Goal: Transaction & Acquisition: Purchase product/service

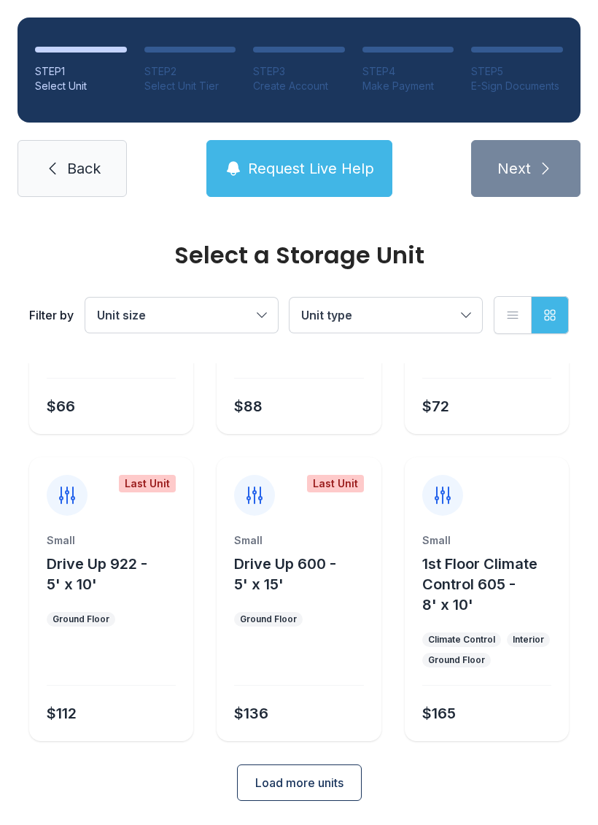
scroll to position [214, 0]
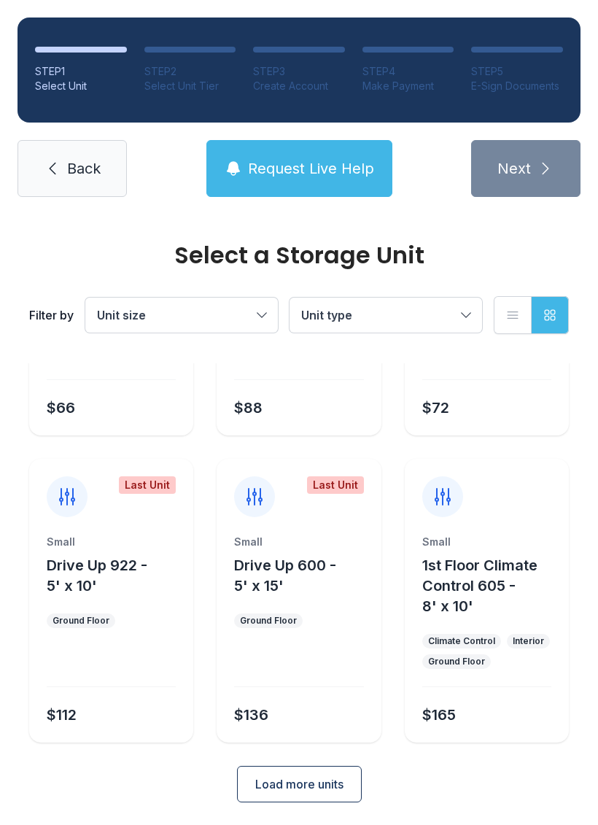
click at [314, 793] on button "Load more units" at bounding box center [299, 784] width 125 height 36
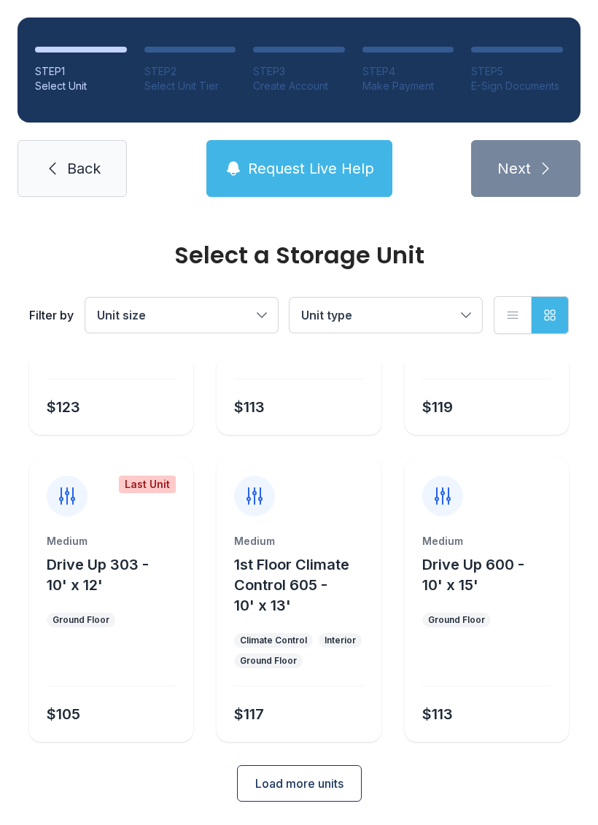
scroll to position [828, 0]
click at [335, 605] on button "1st Floor Climate Control 605 - 10' x 13'" at bounding box center [304, 585] width 141 height 61
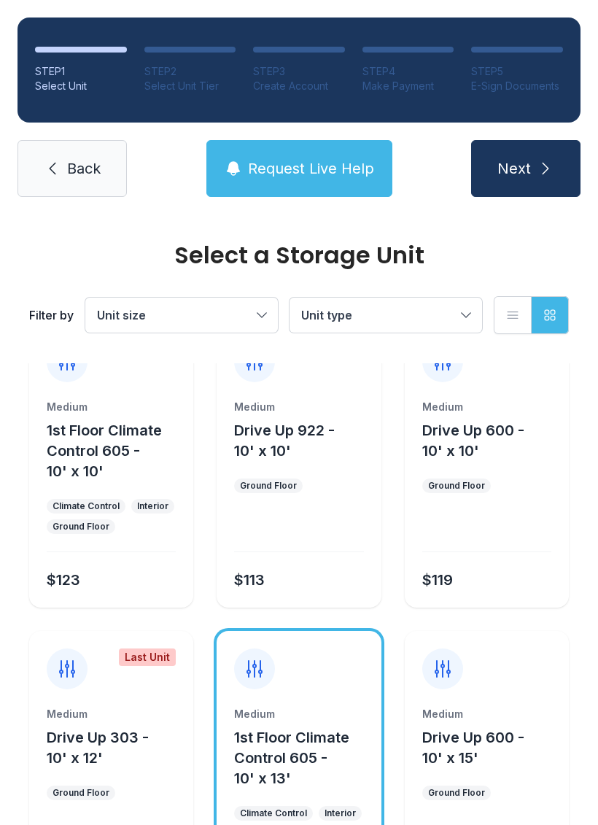
scroll to position [658, 0]
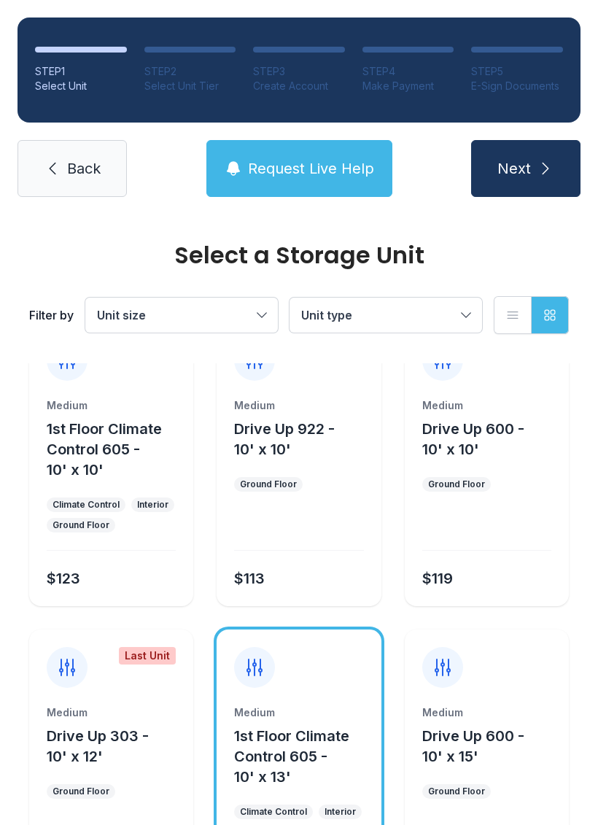
click at [315, 517] on div at bounding box center [298, 530] width 129 height 42
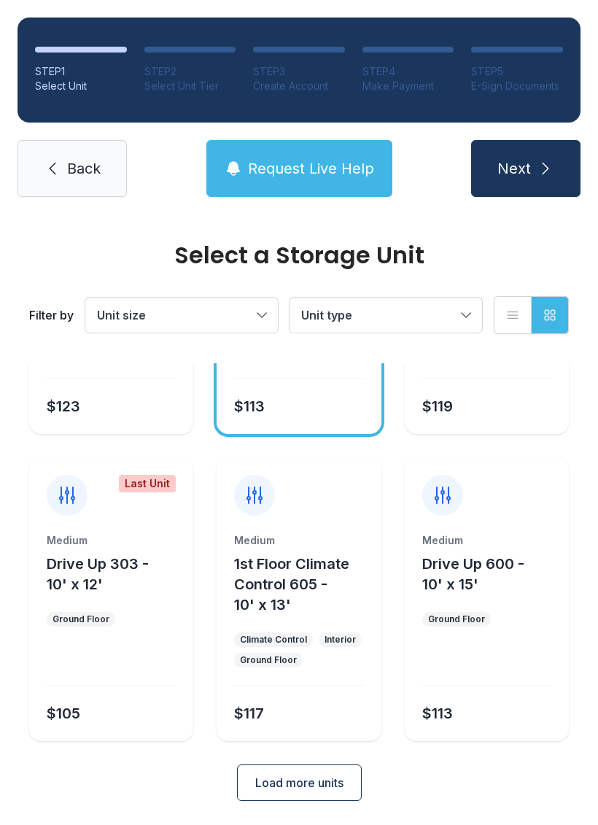
scroll to position [828, 0]
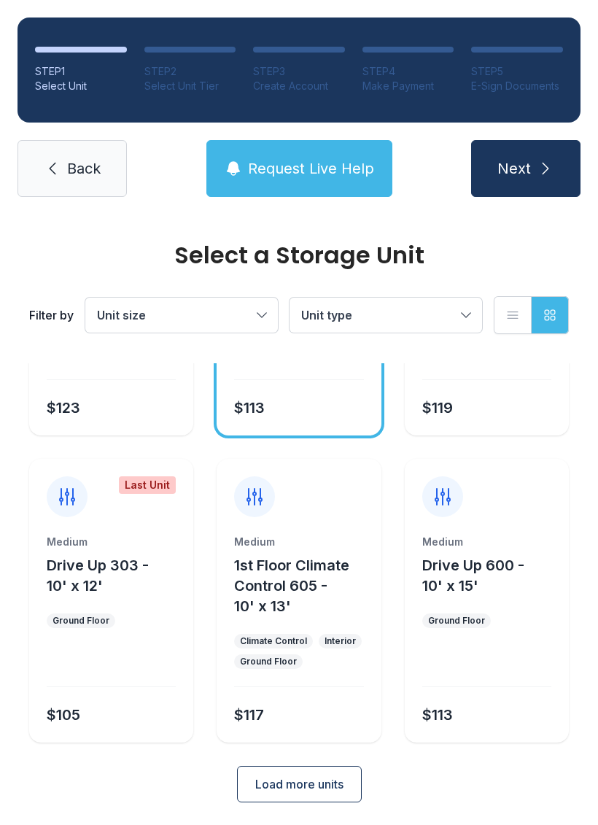
click at [335, 632] on div "Medium 1st Floor Climate Control 605 - 10' x 13' Climate Control Interior Groun…" at bounding box center [299, 639] width 164 height 208
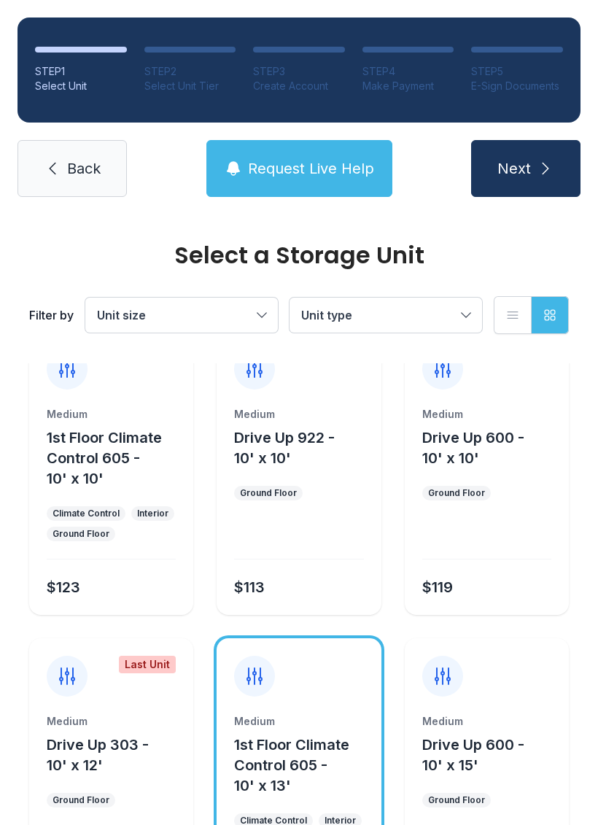
scroll to position [645, 0]
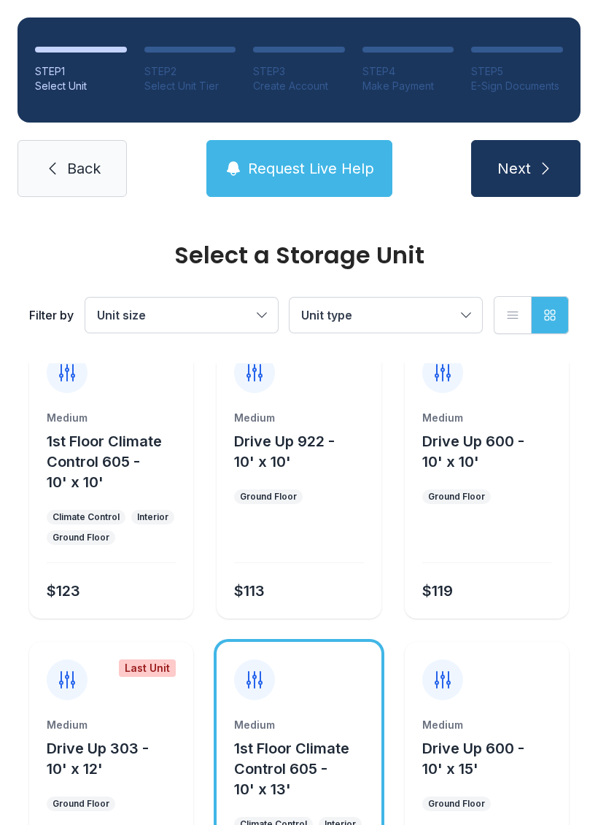
click at [524, 176] on span "Next" at bounding box center [514, 168] width 34 height 20
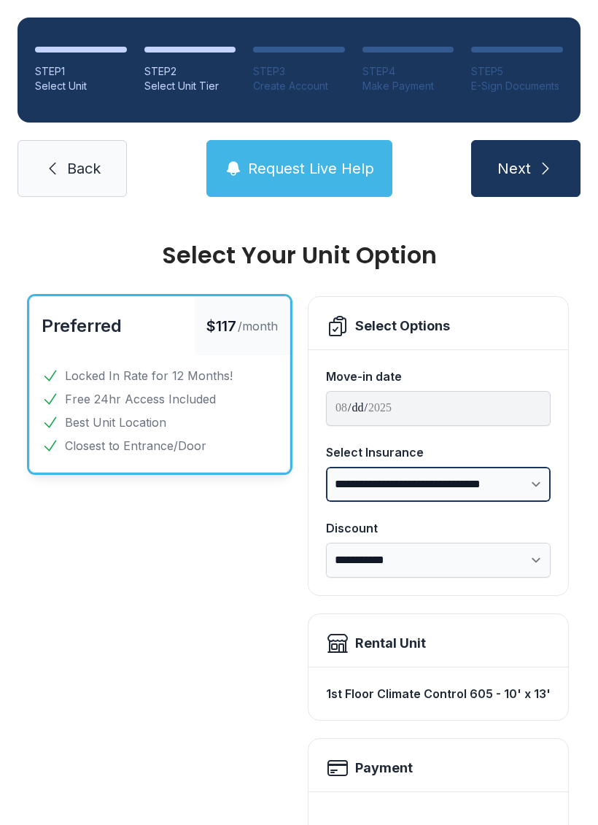
click at [531, 474] on select "**********" at bounding box center [438, 484] width 225 height 35
click at [70, 168] on span "Back" at bounding box center [84, 168] width 34 height 20
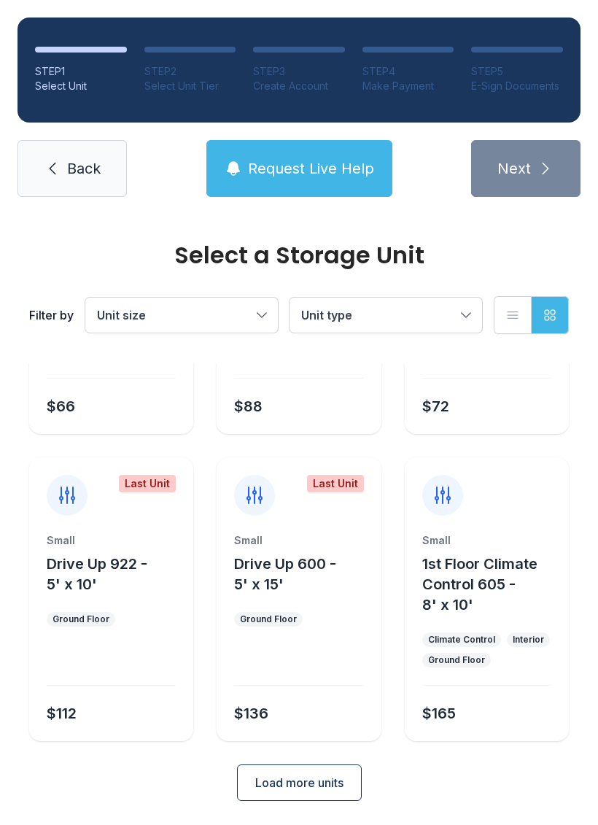
scroll to position [214, 0]
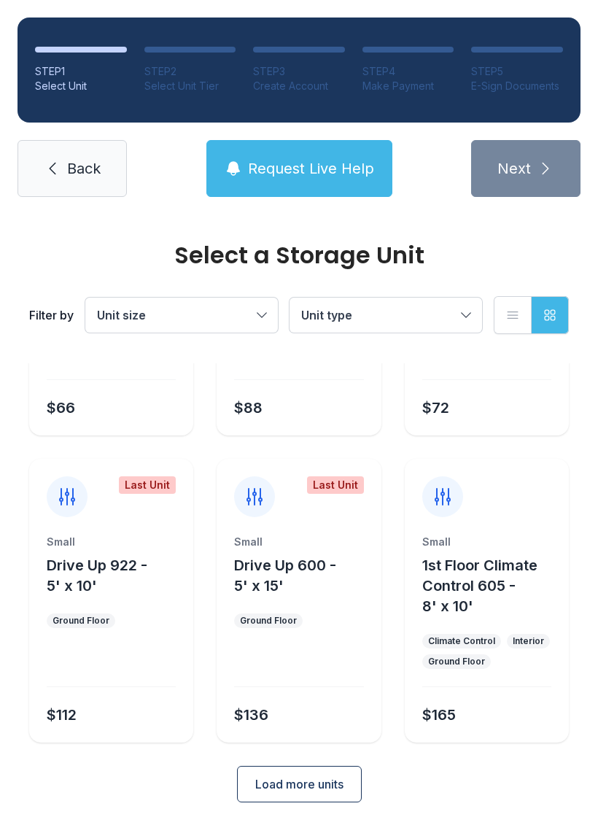
click at [293, 776] on span "Load more units" at bounding box center [299, 784] width 88 height 18
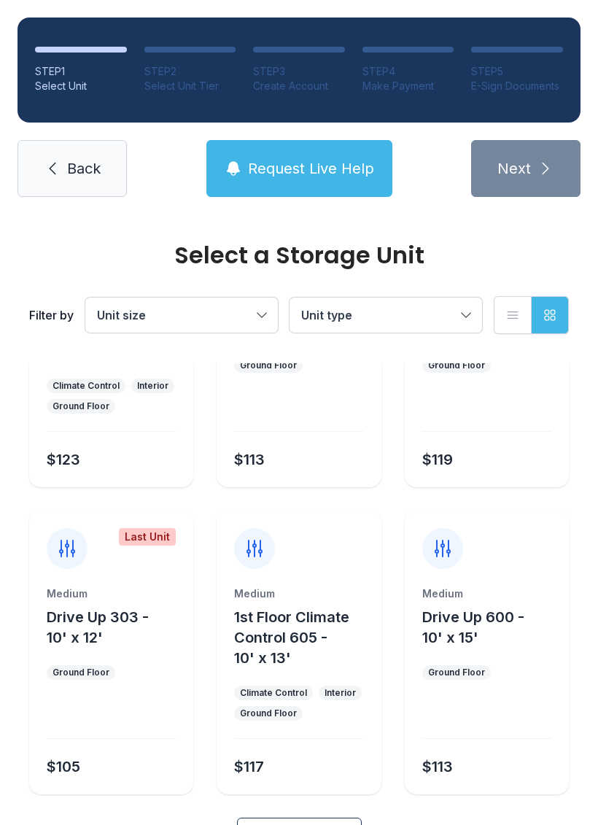
scroll to position [789, 0]
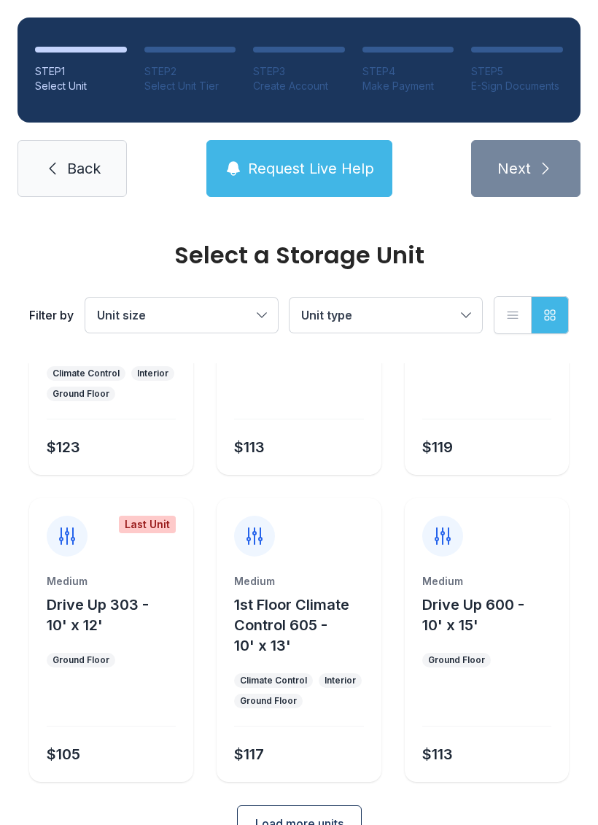
click at [330, 616] on button "1st Floor Climate Control 605 - 10' x 13'" at bounding box center [304, 624] width 141 height 61
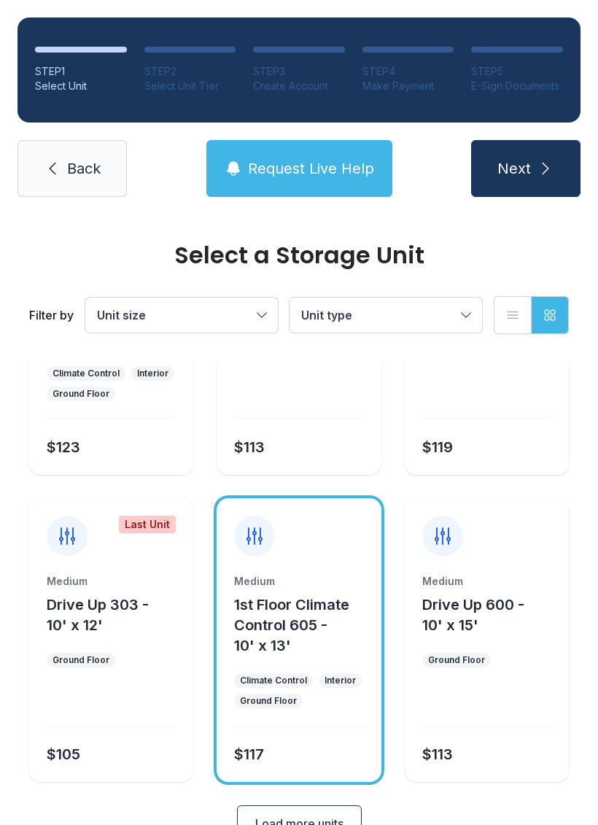
click at [540, 160] on icon "submit" at bounding box center [546, 169] width 18 height 18
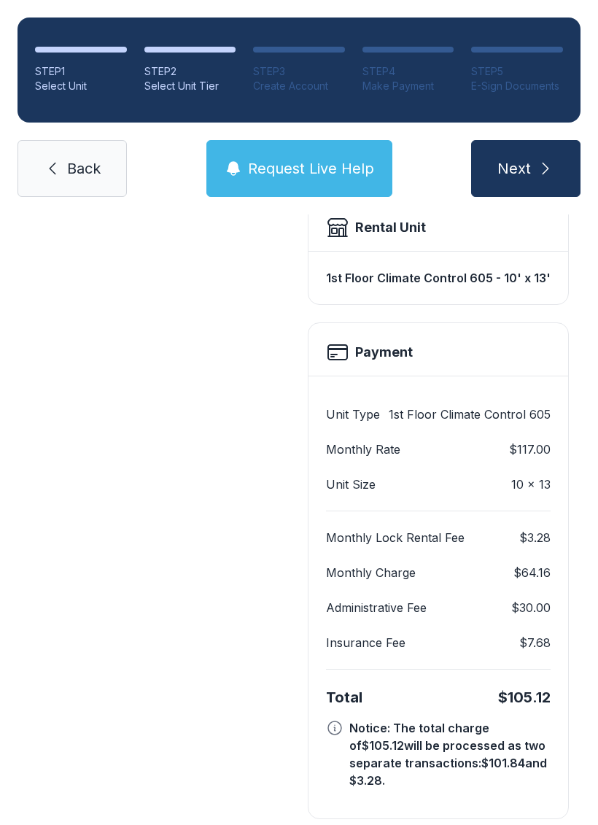
scroll to position [415, 0]
click at [551, 724] on div "Unit Type 1st Floor Climate Control 605 Monthly Rate $117.00 Unit Size 10 x 13 …" at bounding box center [438, 597] width 260 height 443
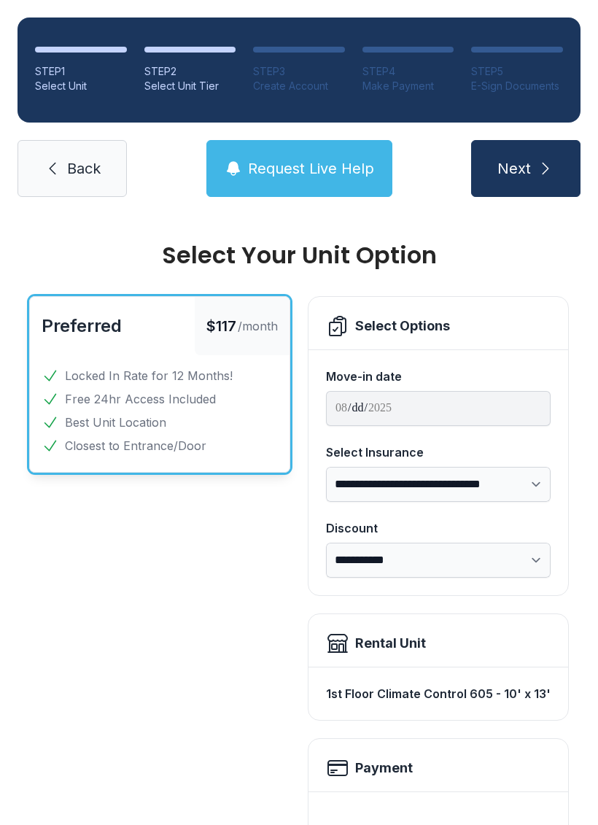
scroll to position [0, 0]
click at [76, 173] on span "Back" at bounding box center [84, 168] width 34 height 20
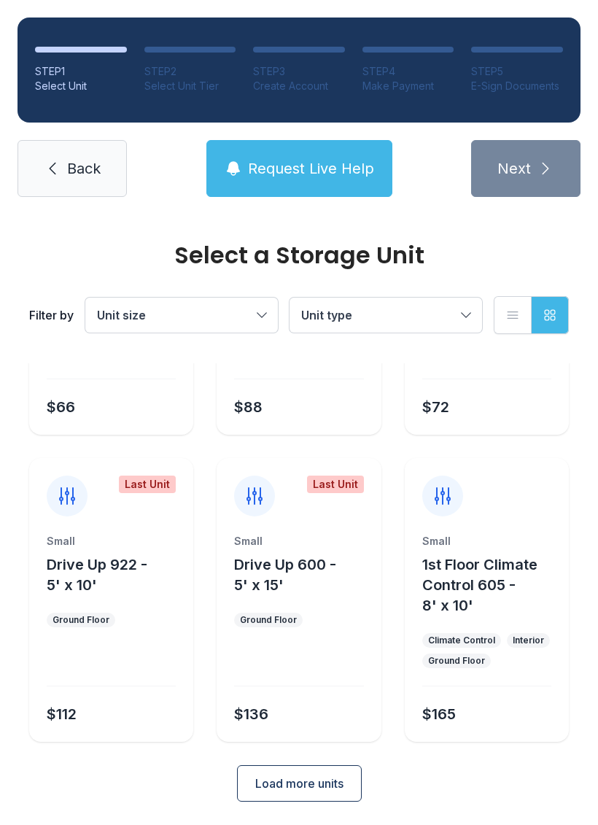
scroll to position [214, 0]
click at [292, 782] on span "Load more units" at bounding box center [299, 784] width 88 height 18
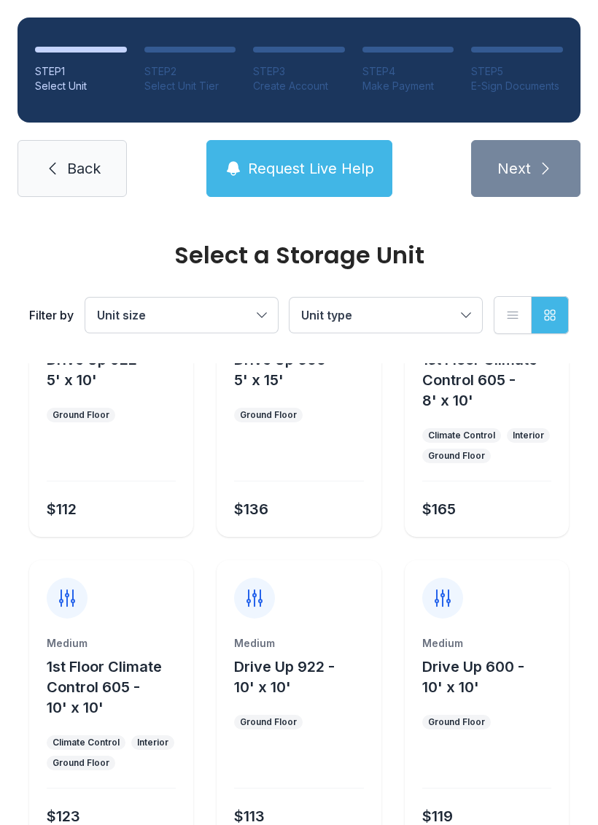
scroll to position [427, 0]
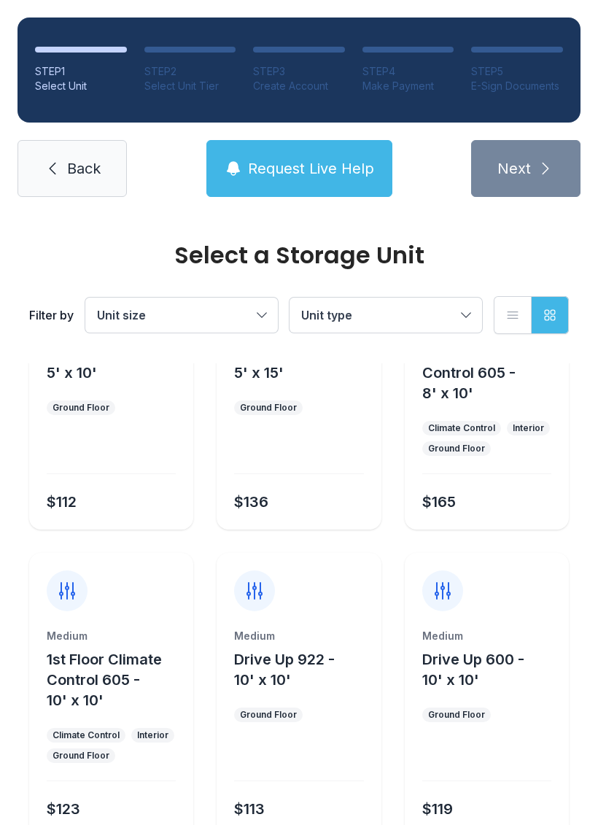
click at [285, 645] on div "Medium Drive Up 922 - 10' x 10'" at bounding box center [298, 659] width 129 height 61
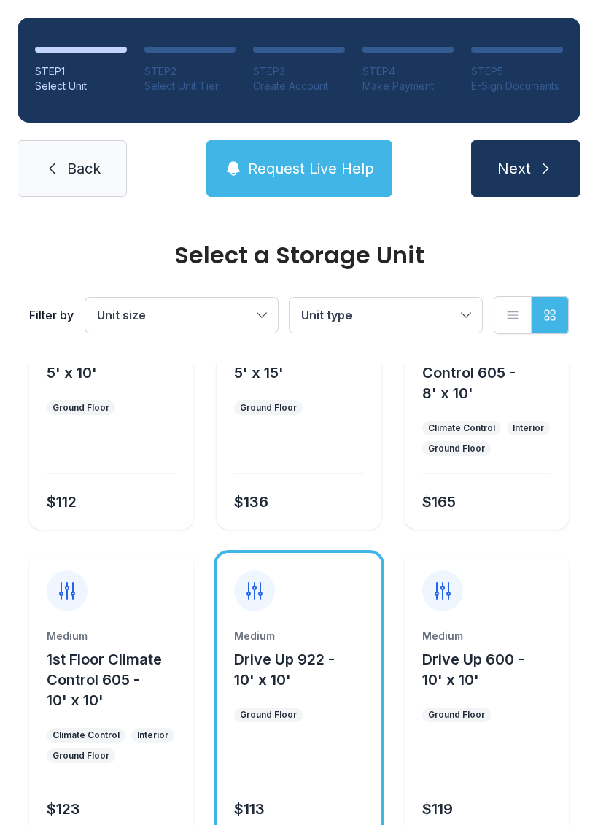
click at [543, 163] on icon "submit" at bounding box center [546, 169] width 18 height 18
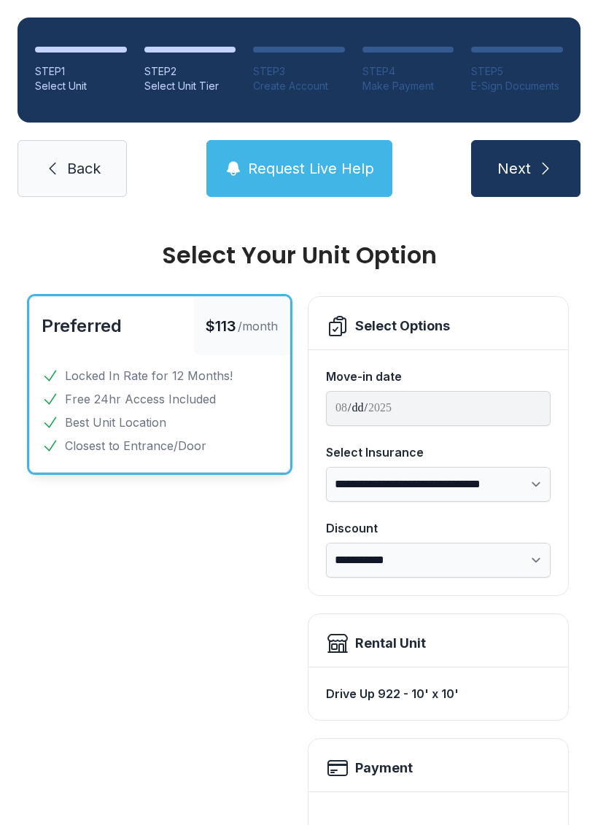
click at [61, 166] on link "Back" at bounding box center [72, 168] width 109 height 57
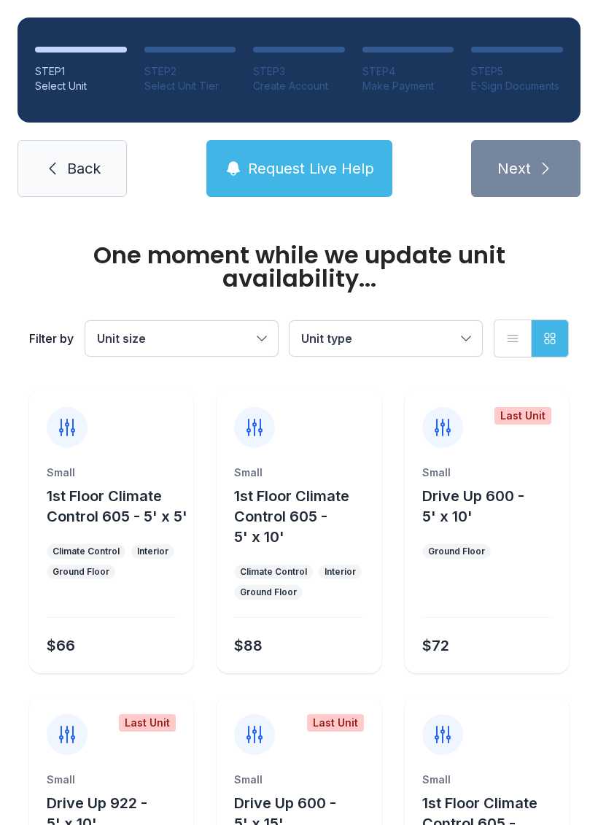
click at [76, 150] on link "Back" at bounding box center [72, 168] width 109 height 57
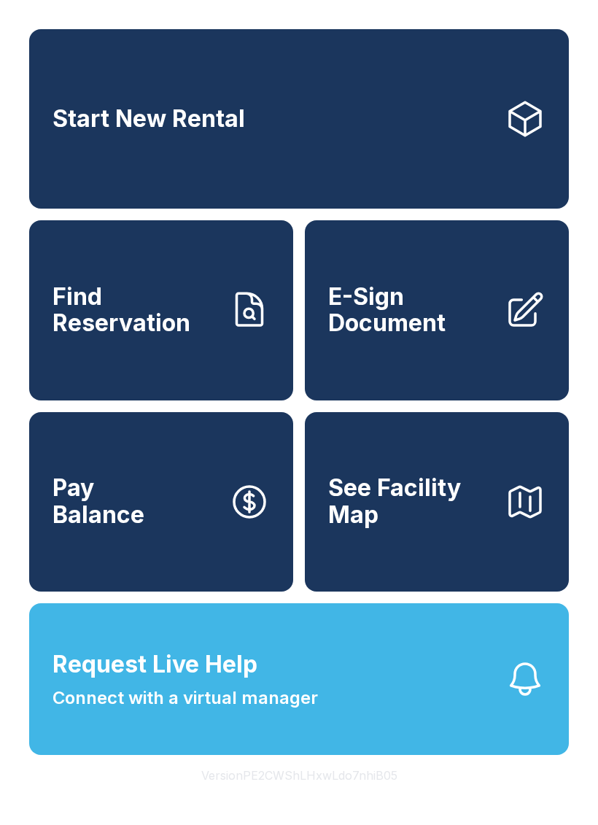
click at [517, 135] on icon at bounding box center [525, 118] width 41 height 41
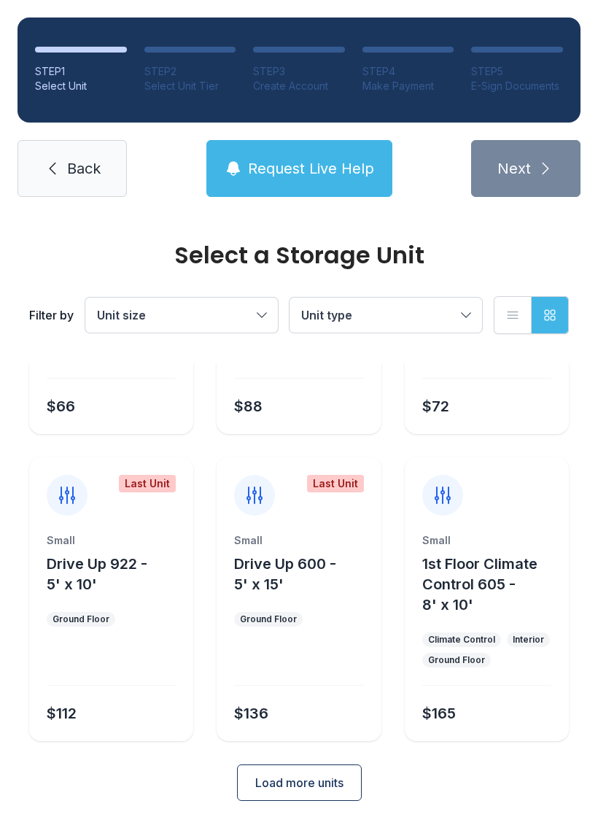
scroll to position [214, 0]
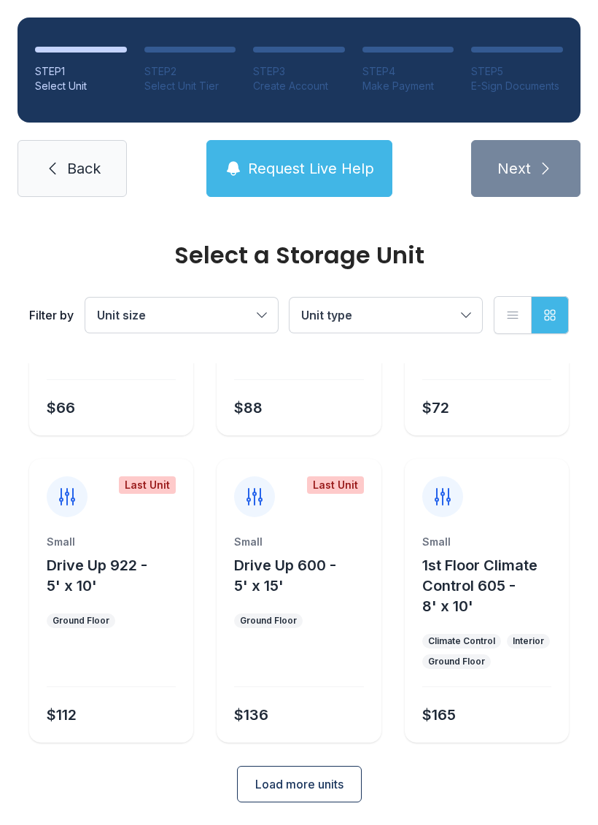
click at [322, 772] on button "Load more units" at bounding box center [299, 784] width 125 height 36
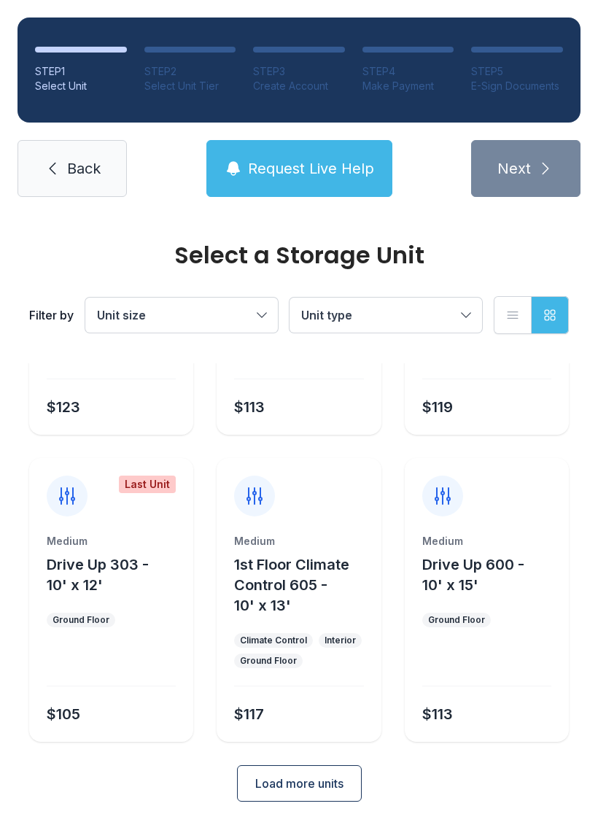
scroll to position [828, 0]
click at [331, 773] on button "Load more units" at bounding box center [299, 784] width 125 height 36
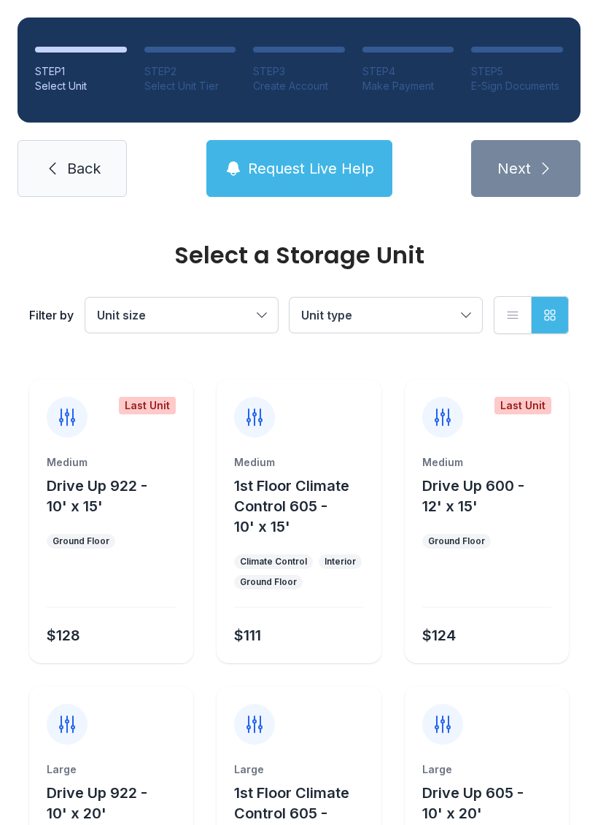
scroll to position [1220, 0]
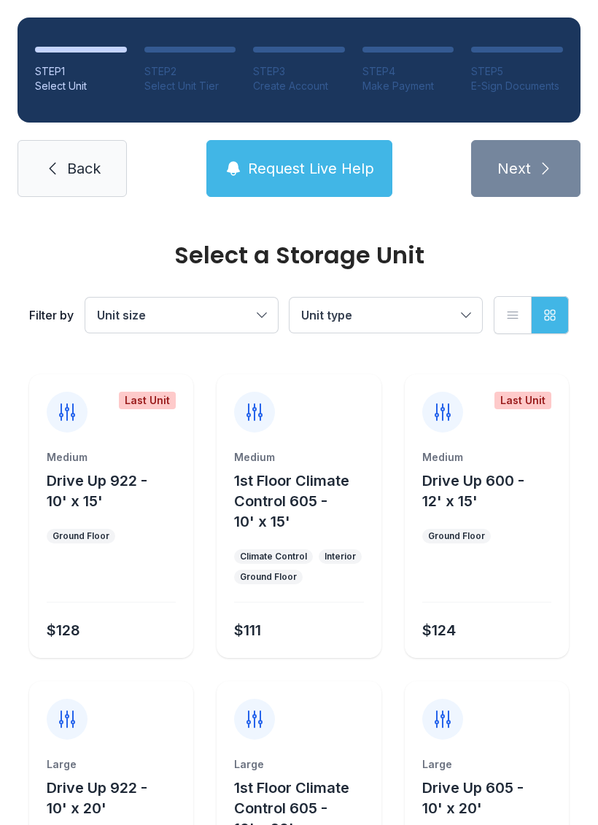
click at [282, 650] on div "Medium 1st Floor Climate Control 605 - 10' x 15' Climate Control Interior Groun…" at bounding box center [299, 554] width 164 height 208
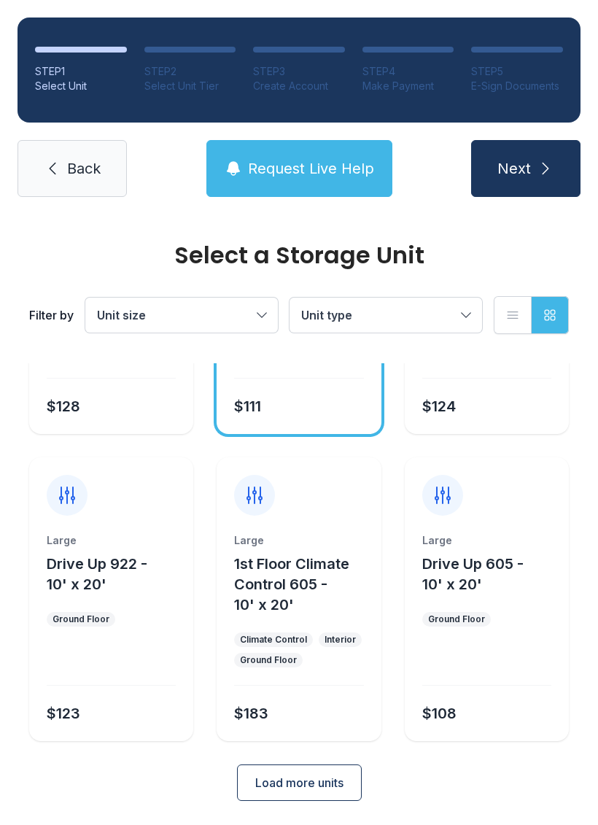
scroll to position [1442, 0]
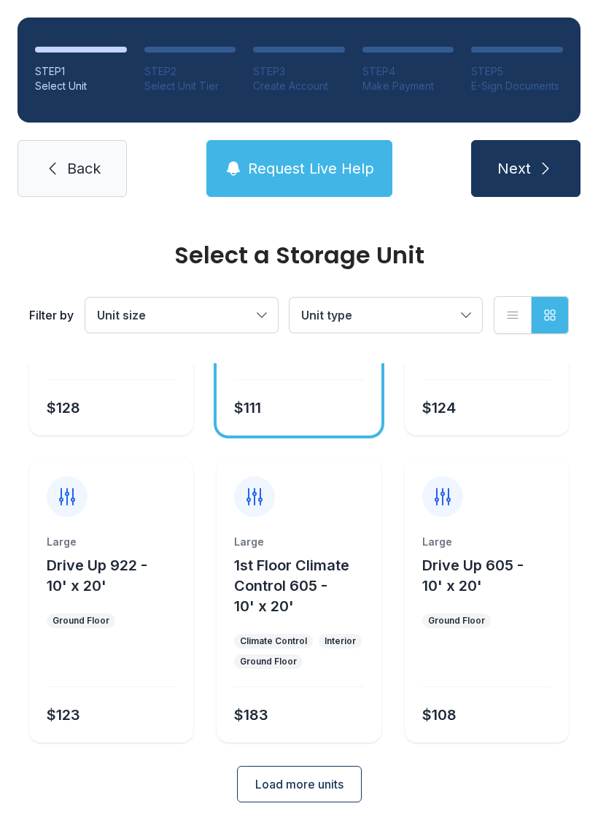
click at [316, 782] on span "Load more units" at bounding box center [299, 784] width 88 height 18
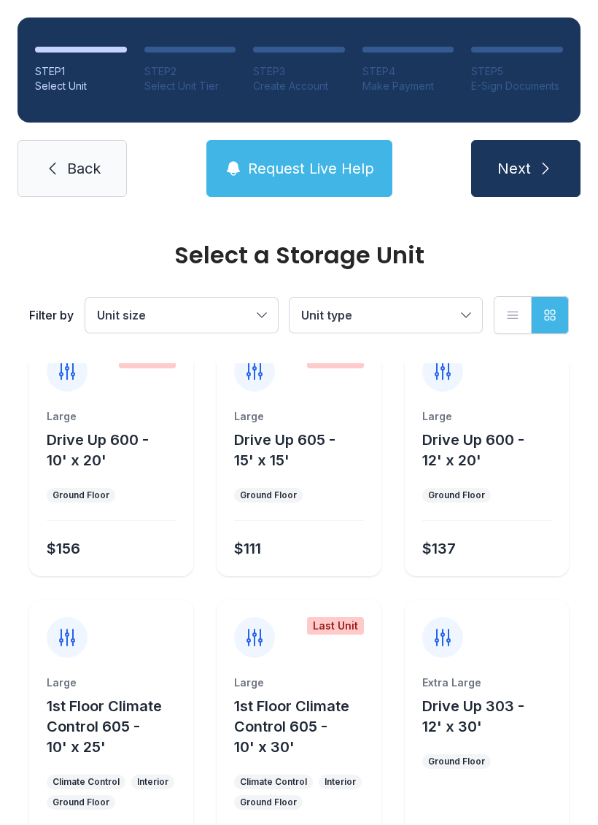
scroll to position [1877, 0]
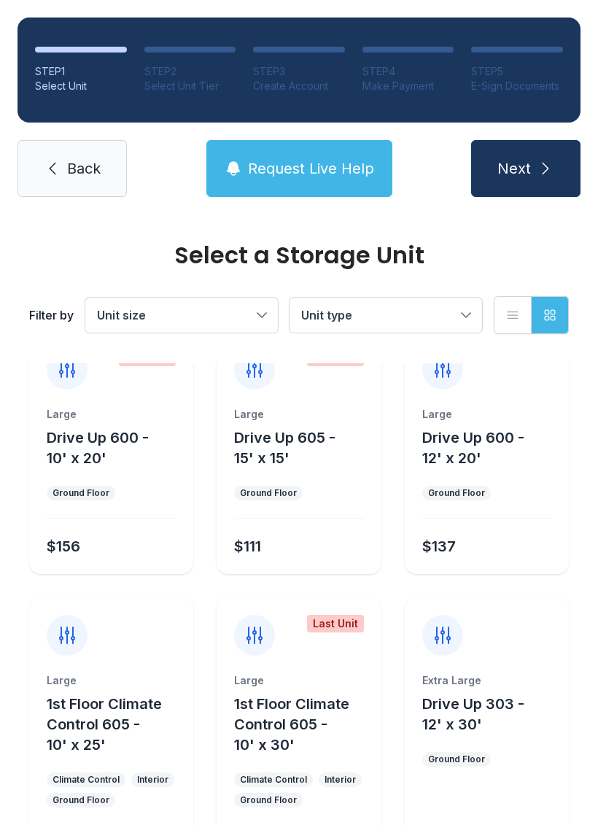
click at [328, 488] on ul "Ground Floor" at bounding box center [298, 493] width 129 height 15
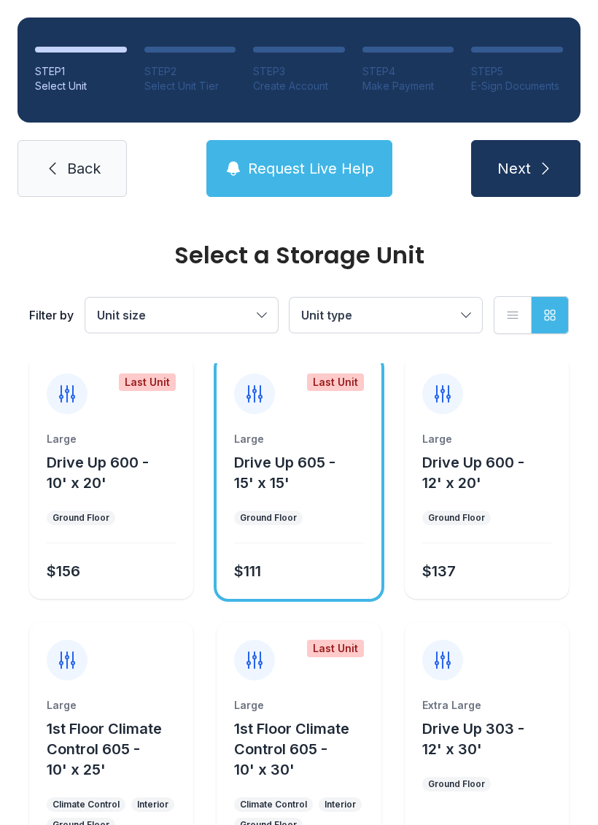
scroll to position [1851, 0]
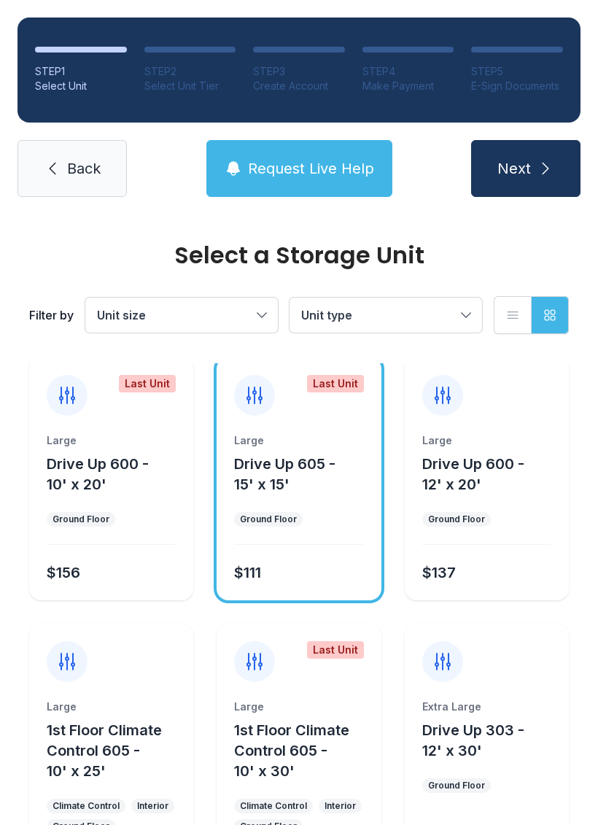
click at [534, 167] on button "Next" at bounding box center [525, 168] width 109 height 57
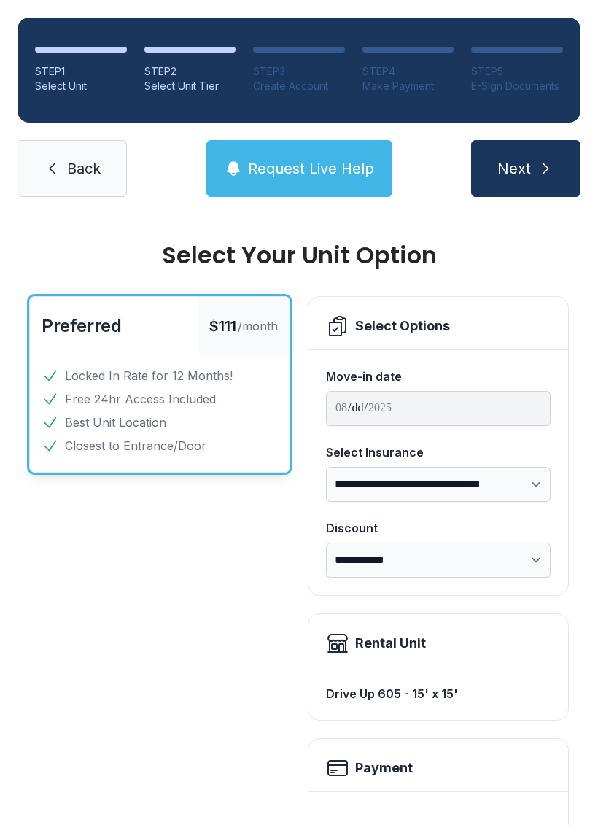
click at [54, 147] on link "Back" at bounding box center [72, 168] width 109 height 57
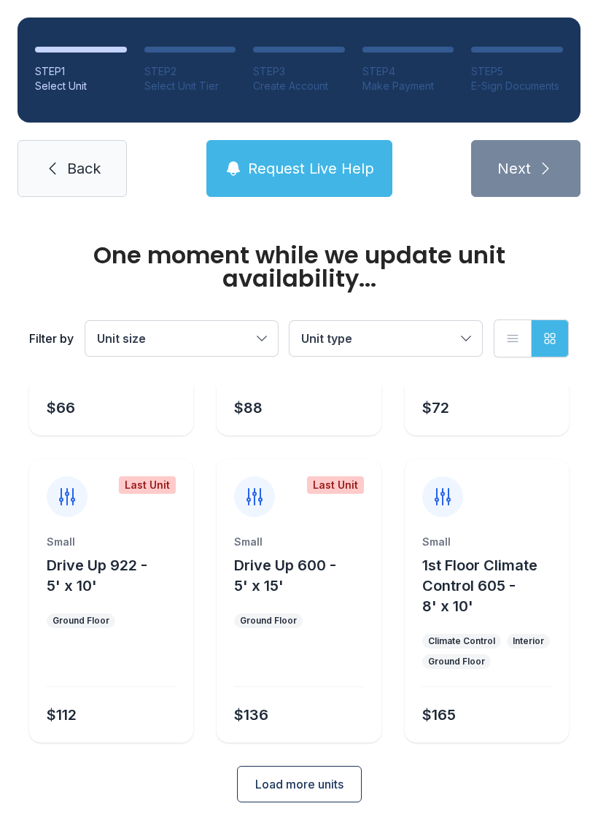
click at [335, 774] on button "Load more units" at bounding box center [299, 784] width 125 height 36
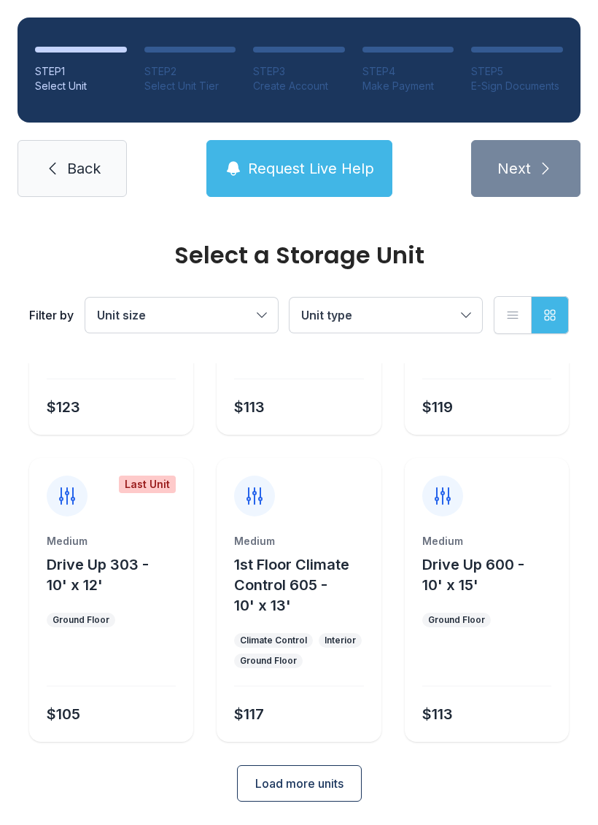
scroll to position [828, 0]
click at [320, 786] on span "Load more units" at bounding box center [299, 784] width 88 height 18
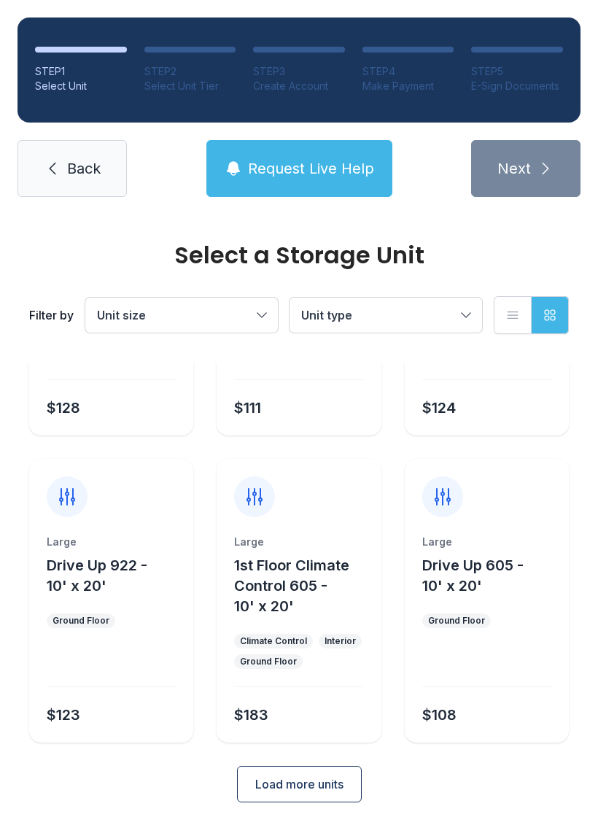
click at [295, 770] on button "Load more units" at bounding box center [299, 784] width 125 height 36
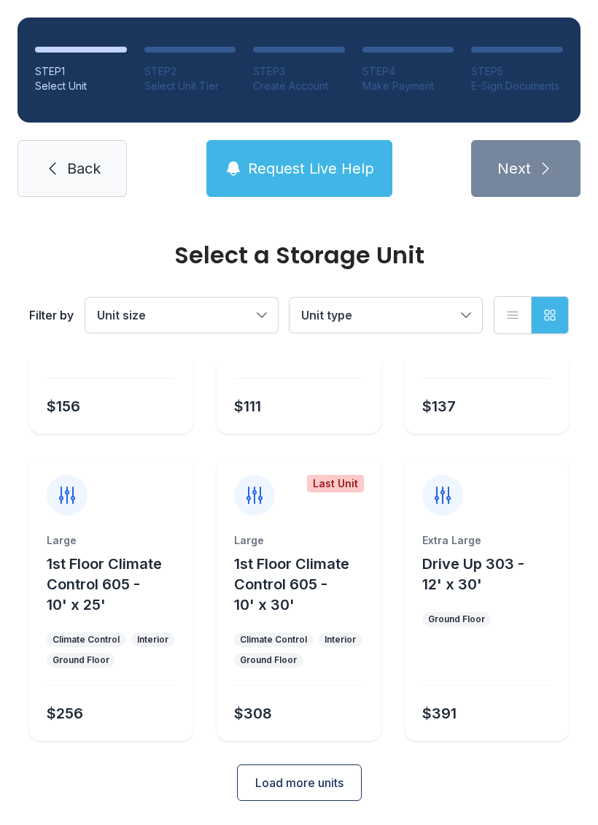
scroll to position [2016, 0]
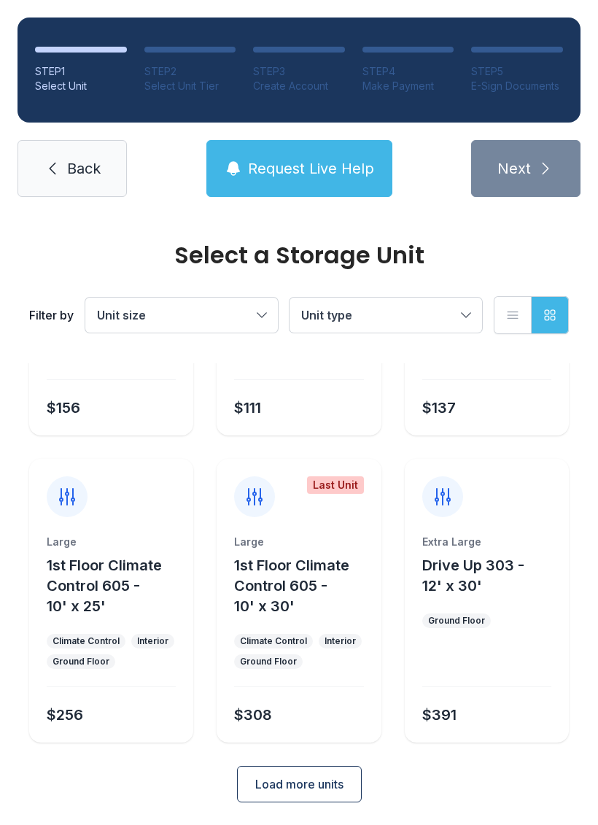
click at [303, 770] on button "Load more units" at bounding box center [299, 784] width 125 height 36
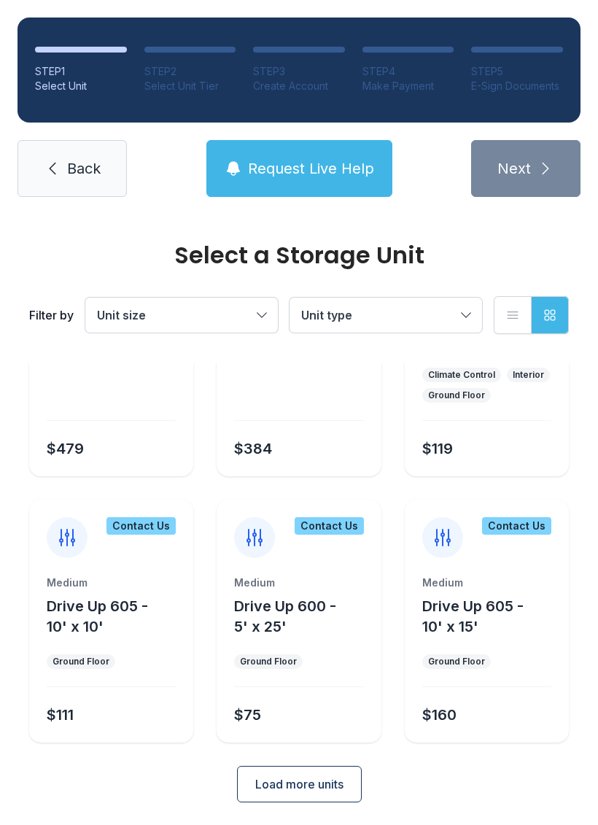
click at [308, 774] on button "Load more units" at bounding box center [299, 784] width 125 height 36
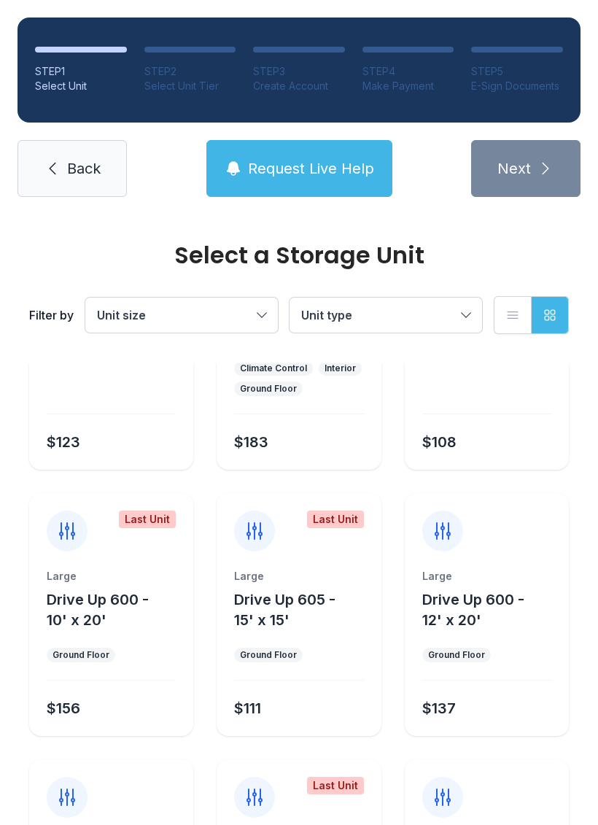
scroll to position [1717, 0]
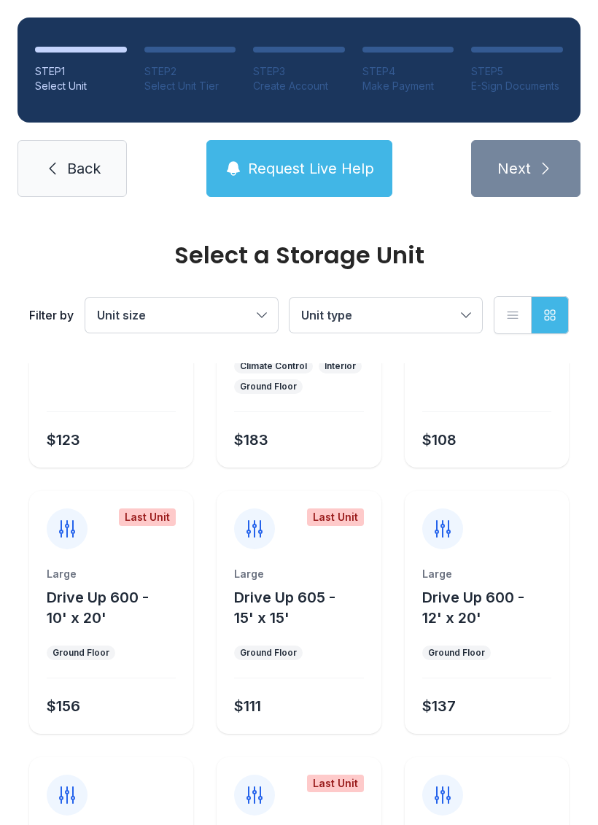
click at [305, 616] on button "Drive Up 605 - 15' x 15'" at bounding box center [304, 607] width 141 height 41
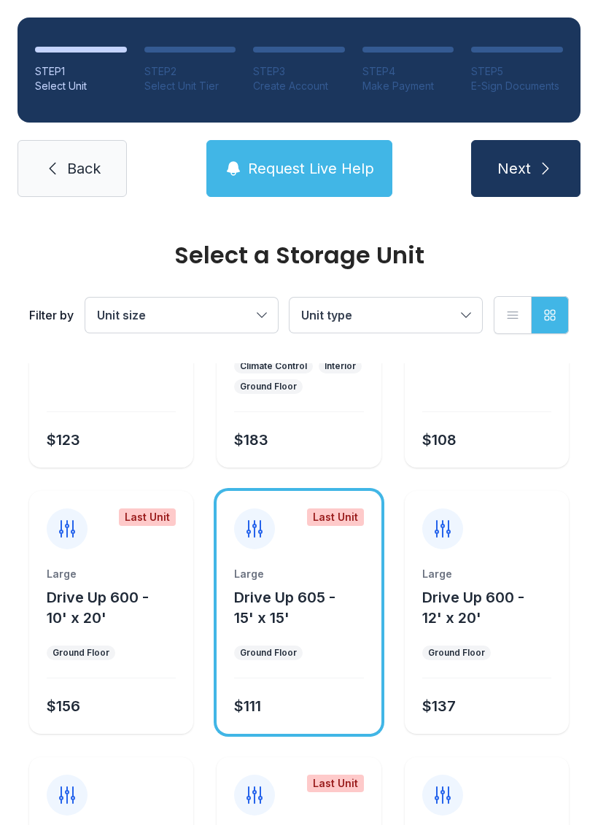
click at [545, 164] on icon "submit" at bounding box center [546, 169] width 18 height 18
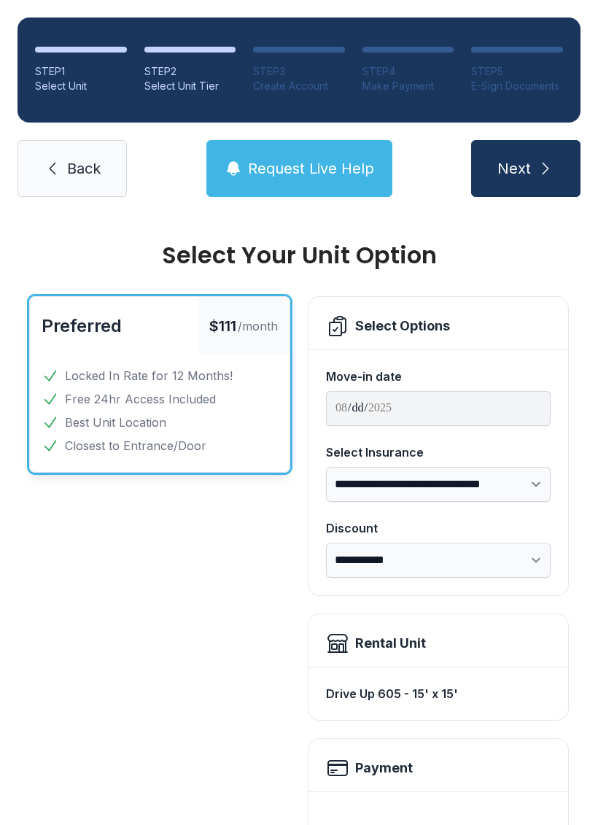
click at [93, 170] on span "Back" at bounding box center [84, 168] width 34 height 20
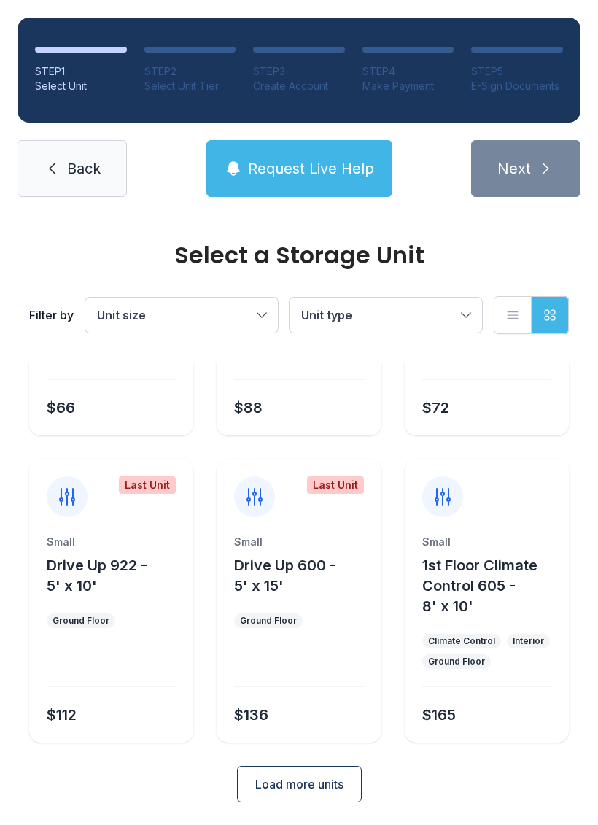
click at [344, 774] on button "Load more units" at bounding box center [299, 784] width 125 height 36
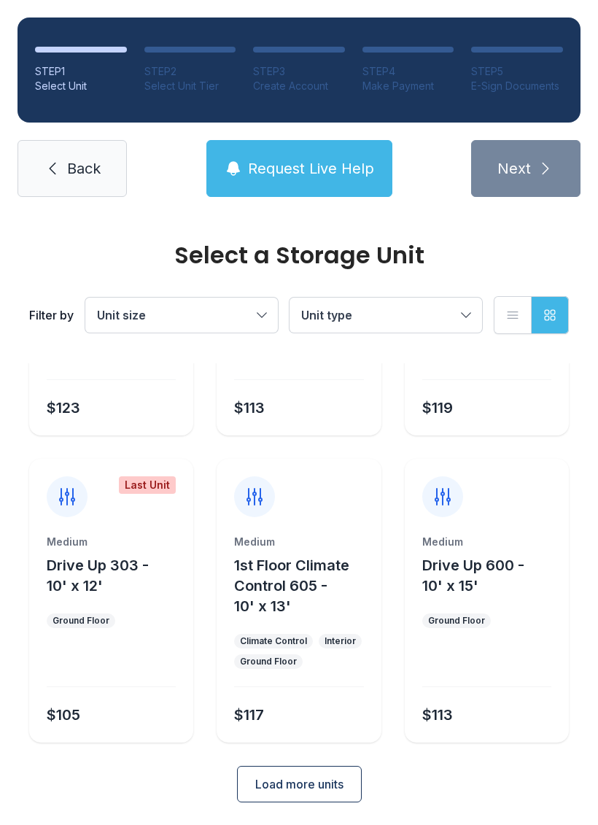
click at [315, 781] on span "Load more units" at bounding box center [299, 784] width 88 height 18
click at [306, 769] on button "Load more units" at bounding box center [299, 784] width 125 height 36
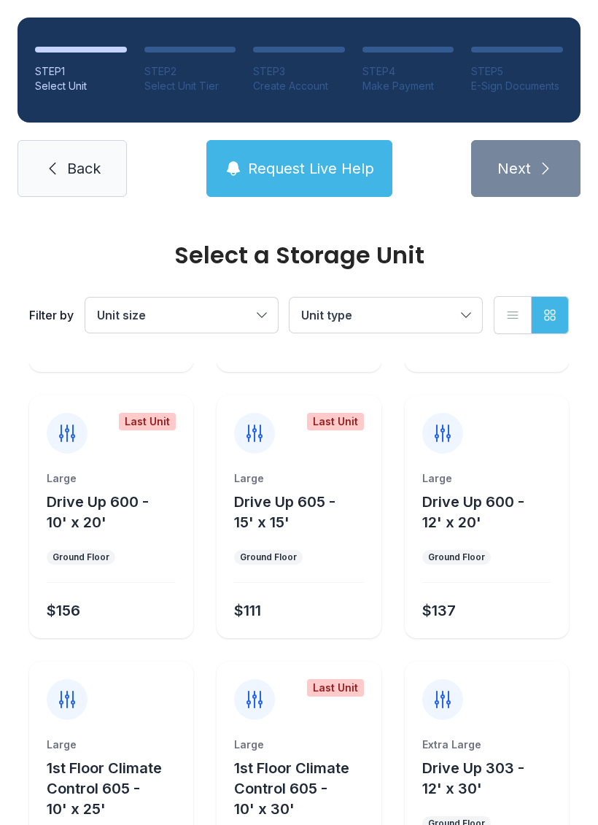
scroll to position [1815, 0]
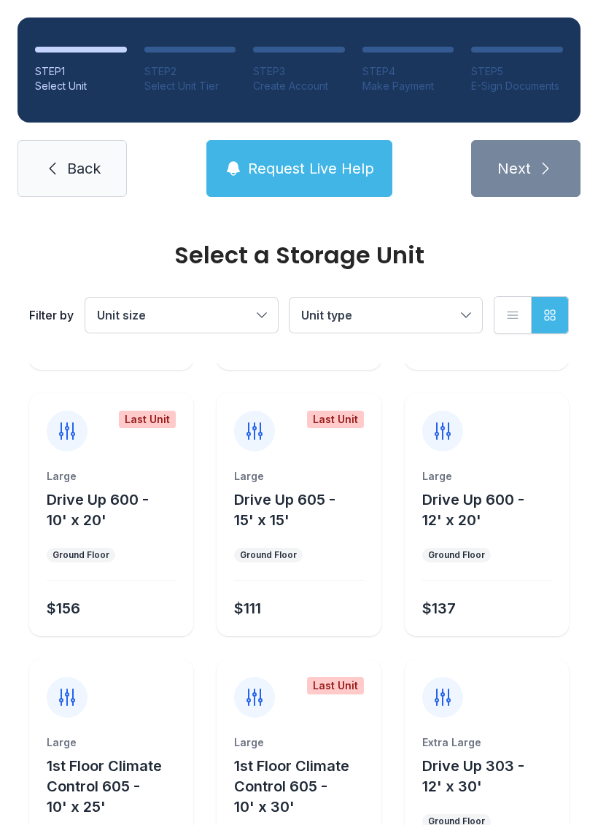
click at [303, 529] on button "Drive Up 605 - 15' x 15'" at bounding box center [304, 509] width 141 height 41
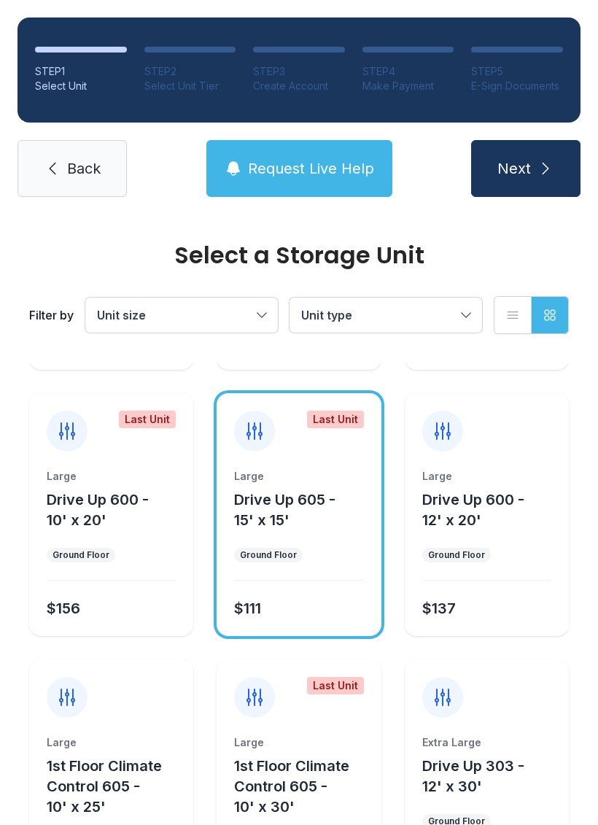
click at [551, 171] on icon "submit" at bounding box center [546, 169] width 18 height 18
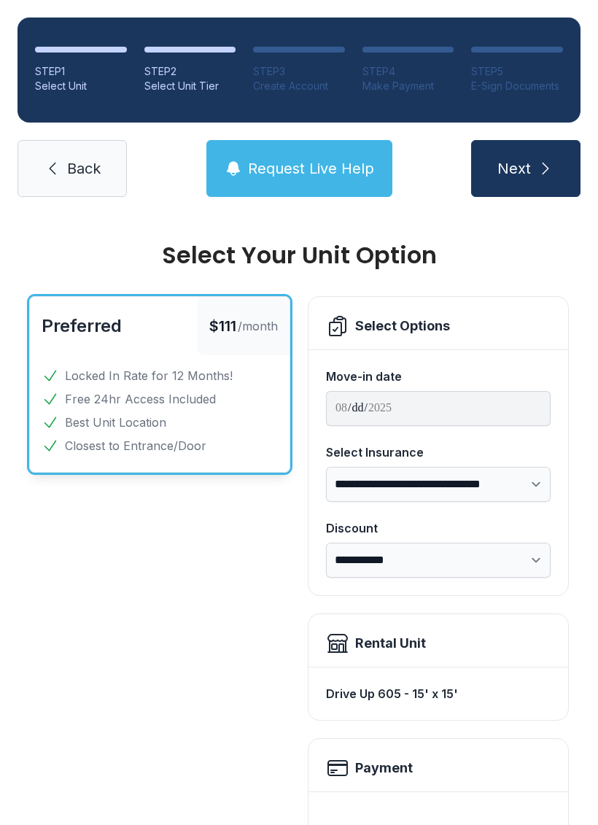
click at [540, 166] on icon "submit" at bounding box center [546, 169] width 18 height 18
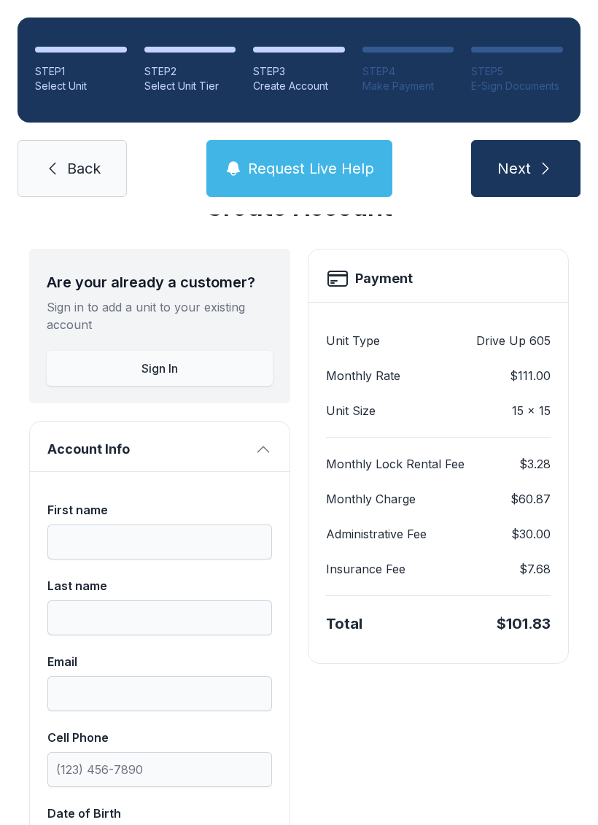
scroll to position [57, 0]
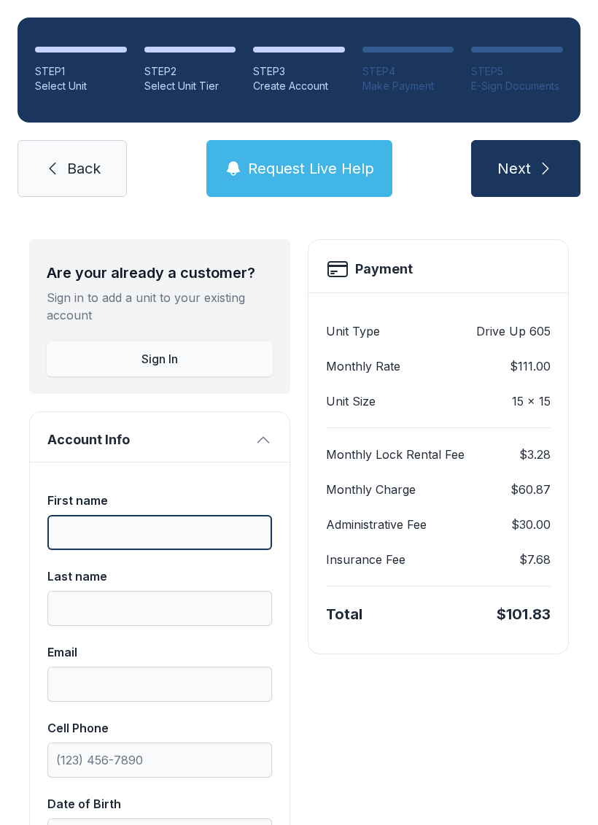
click at [152, 518] on input "First name" at bounding box center [159, 532] width 225 height 35
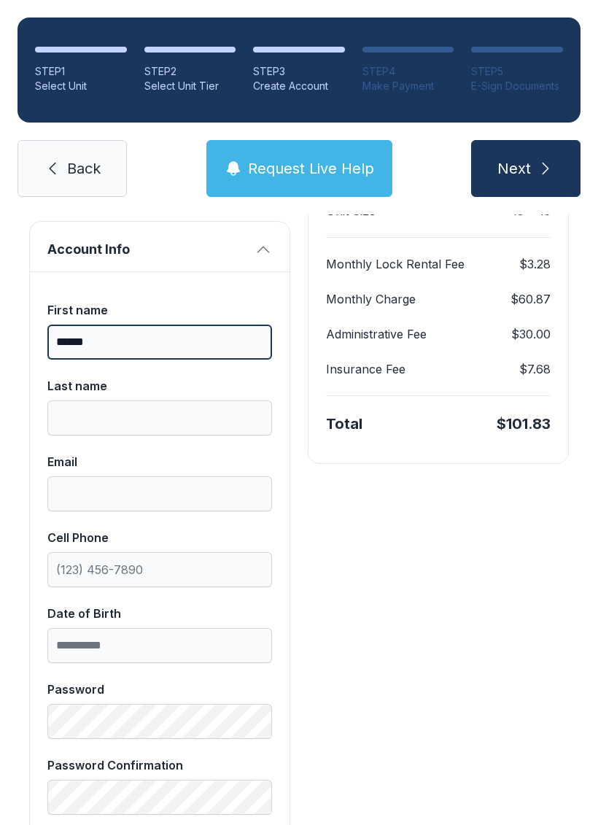
scroll to position [261, 0]
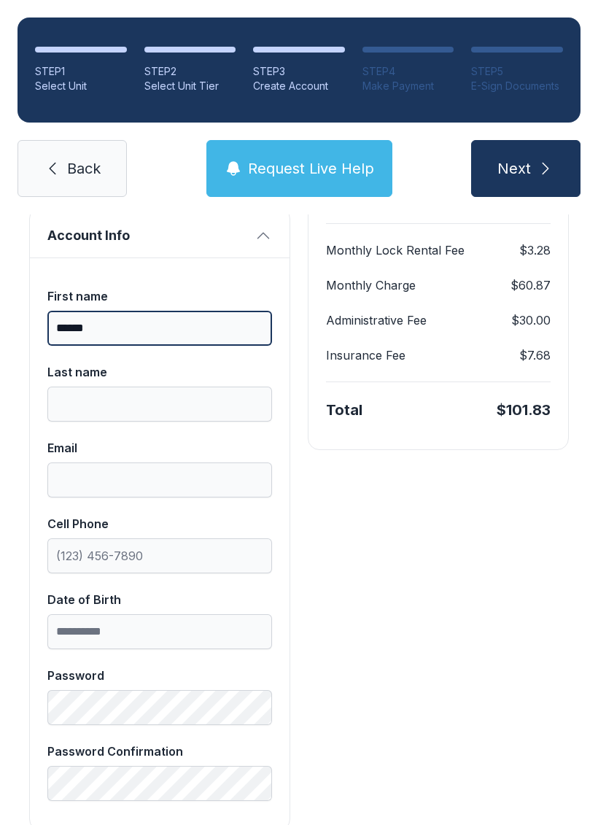
type input "******"
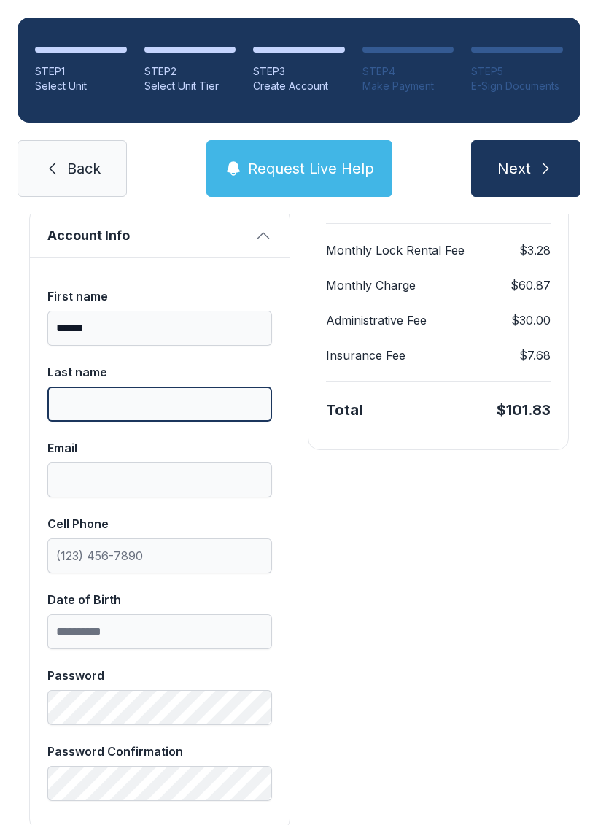
click at [151, 405] on input "Last name" at bounding box center [159, 404] width 225 height 35
type input "******"
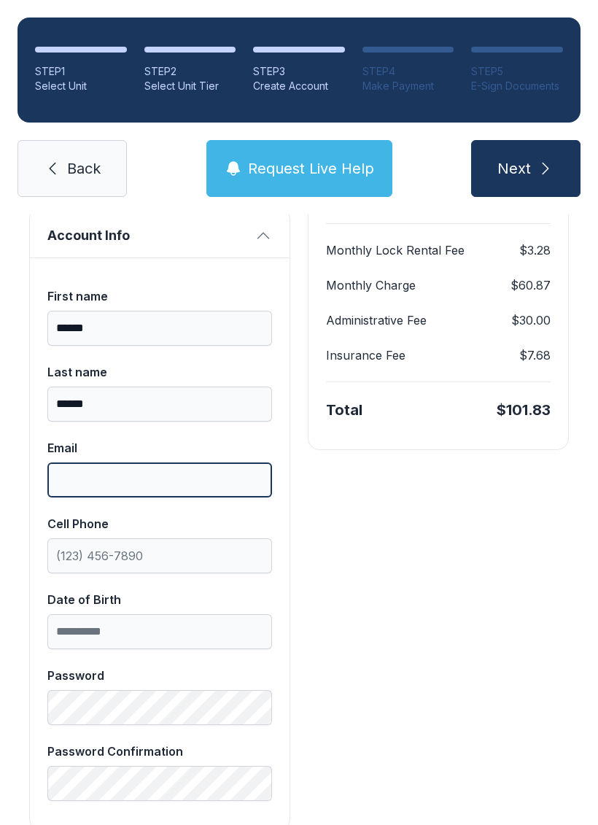
click at [180, 468] on input "Email" at bounding box center [159, 479] width 225 height 35
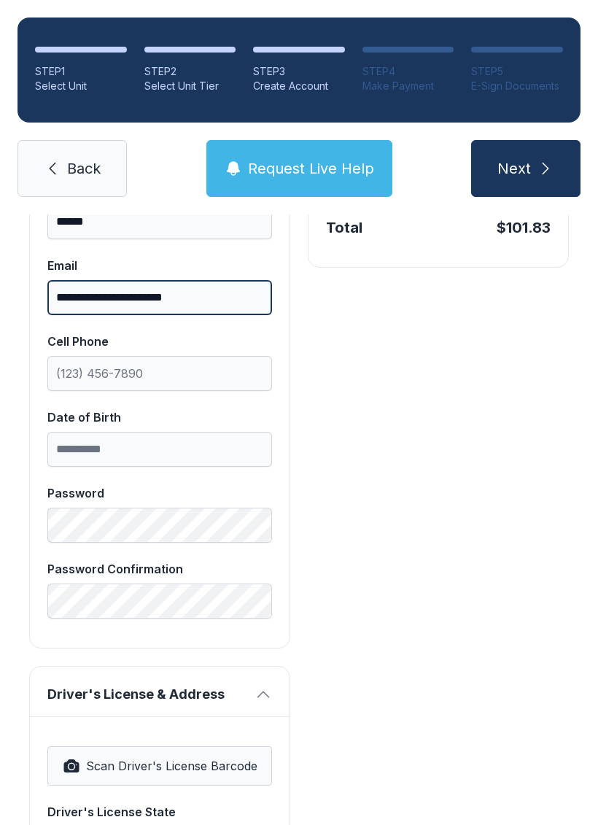
scroll to position [452, 0]
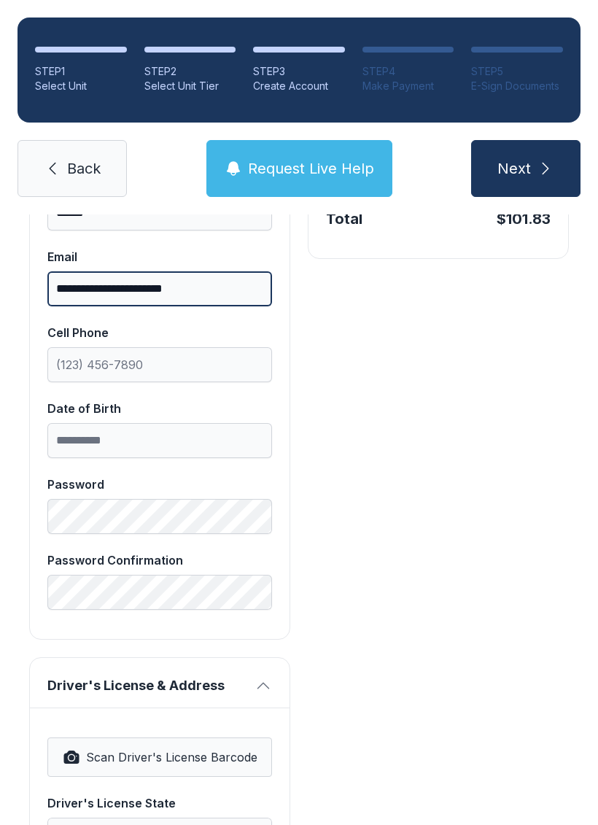
type input "**********"
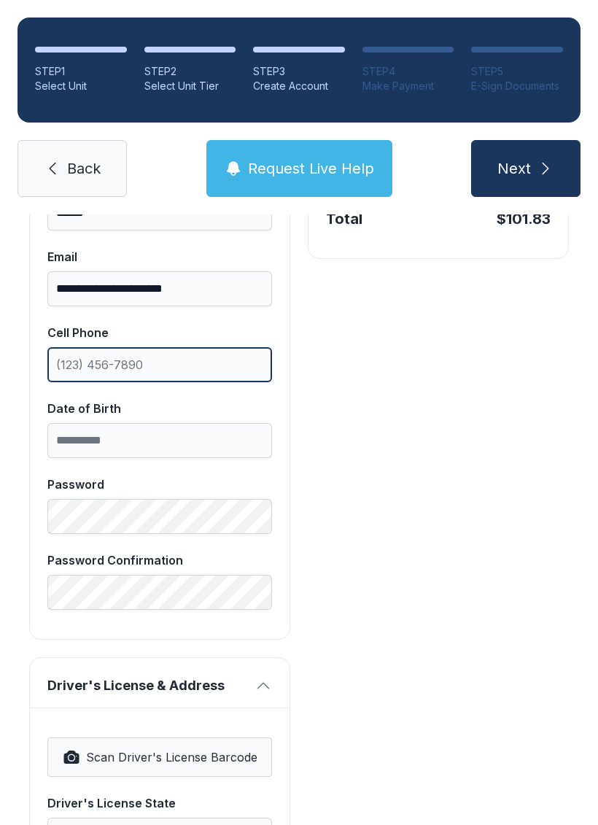
click at [169, 364] on input "Cell Phone" at bounding box center [159, 364] width 225 height 35
type input "("
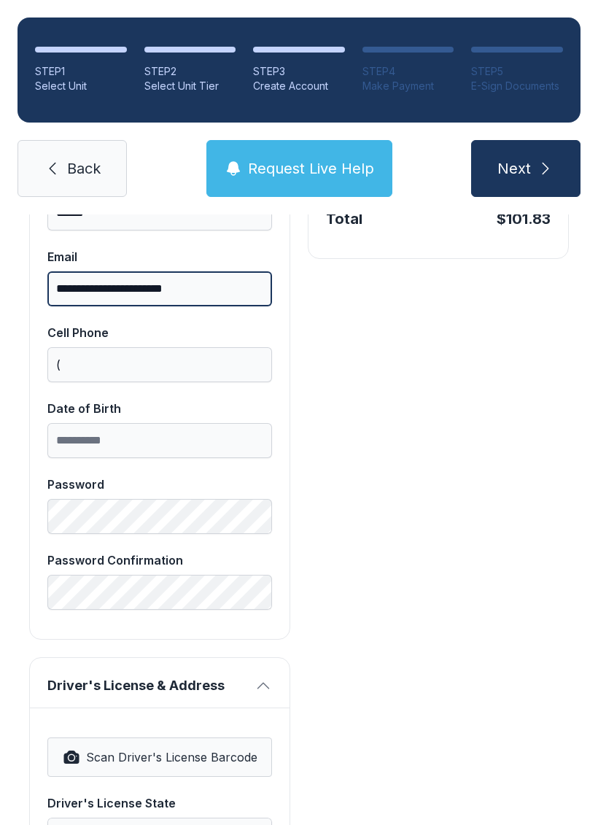
click at [85, 280] on input "**********" at bounding box center [159, 288] width 225 height 35
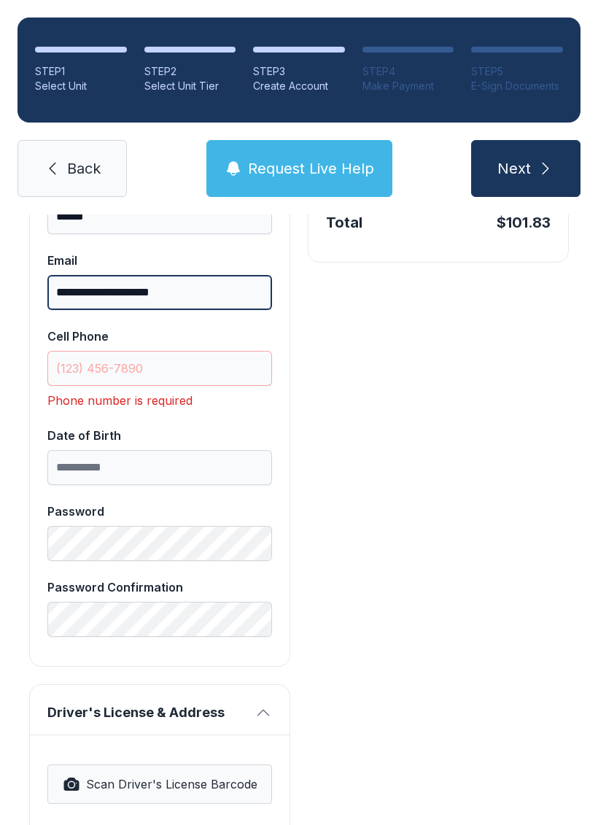
scroll to position [449, 0]
type input "**********"
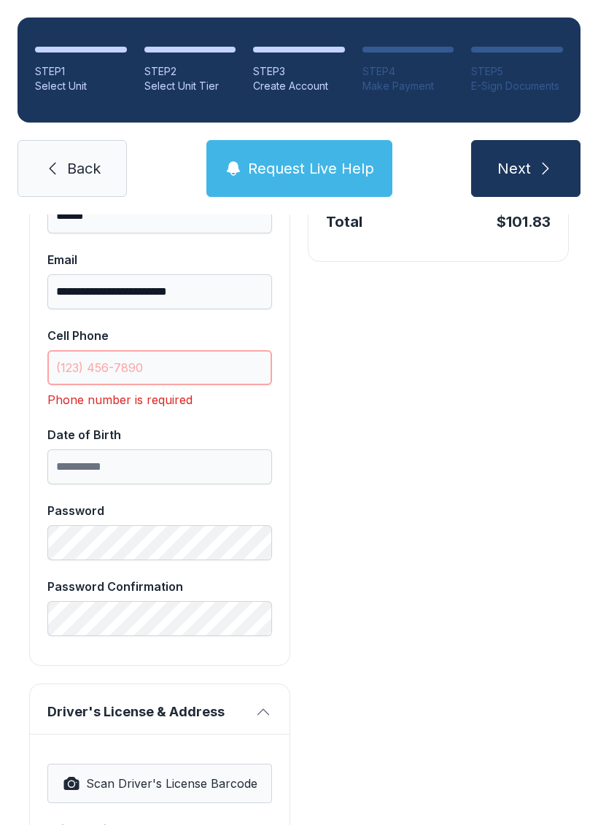
click at [189, 354] on input "Cell Phone" at bounding box center [159, 367] width 225 height 35
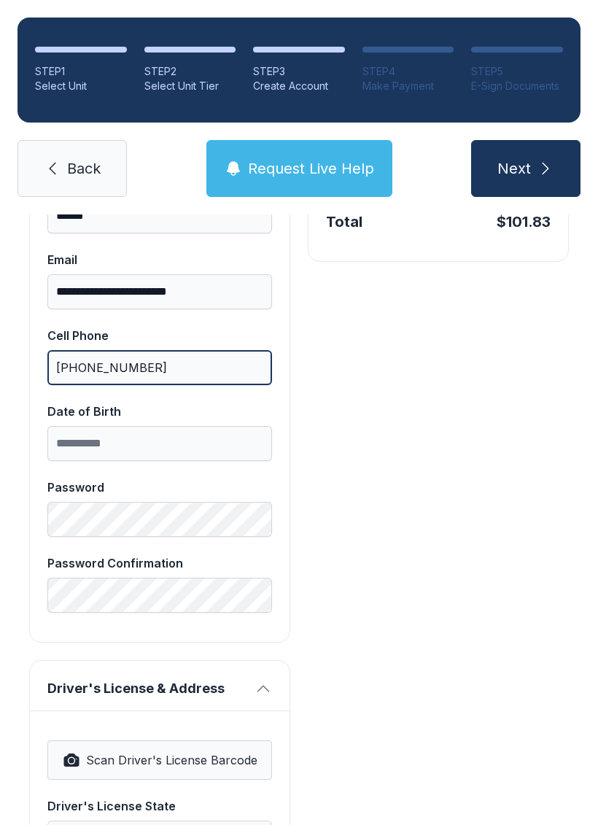
type input "[PHONE_NUMBER]"
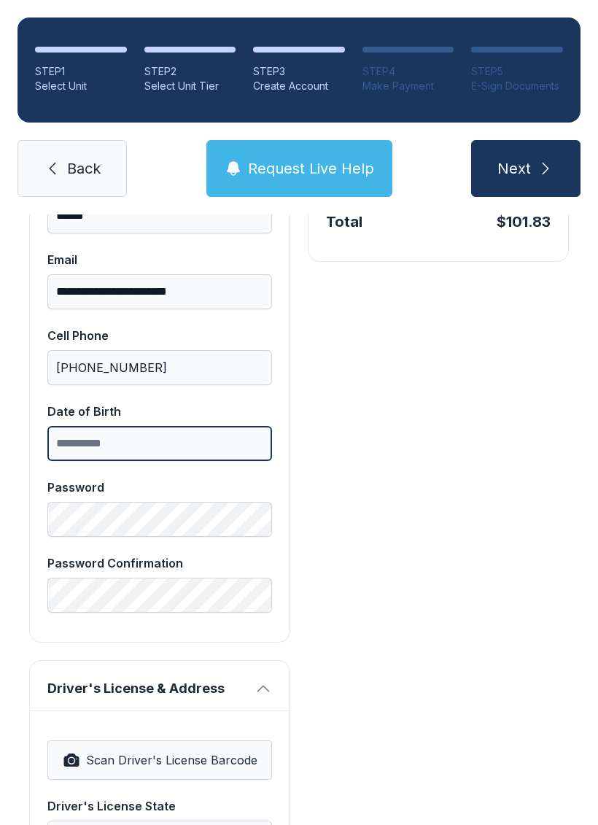
click at [194, 451] on input "Date of Birth" at bounding box center [159, 443] width 225 height 35
type input "**********"
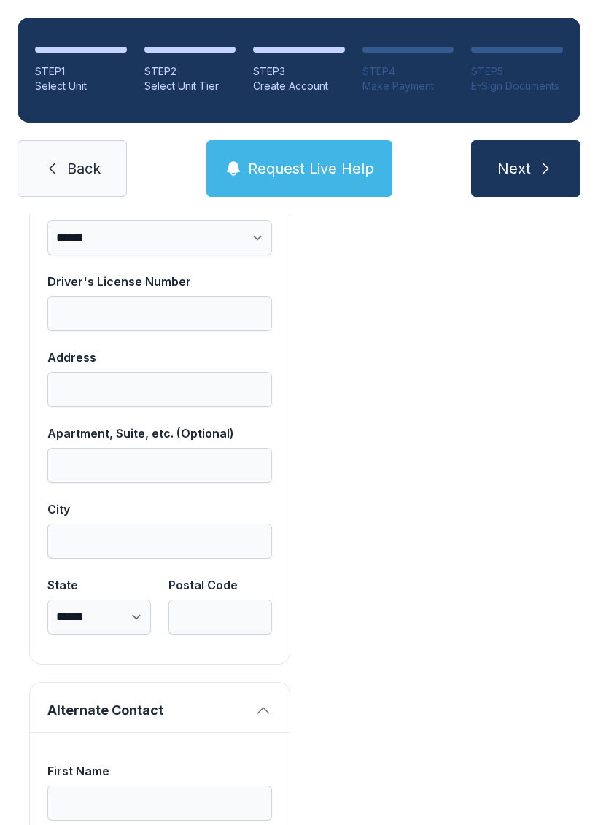
scroll to position [1045, 0]
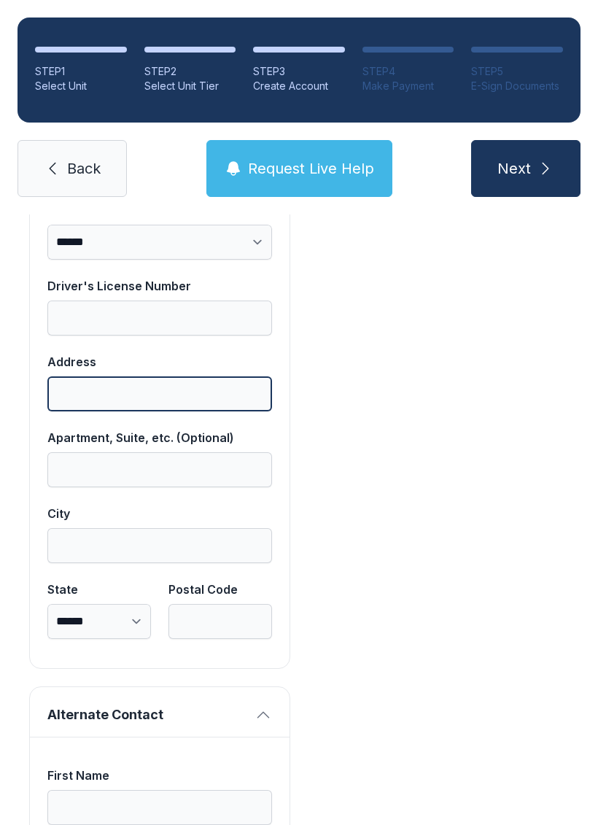
click at [150, 377] on input "Address" at bounding box center [159, 393] width 225 height 35
type input "*"
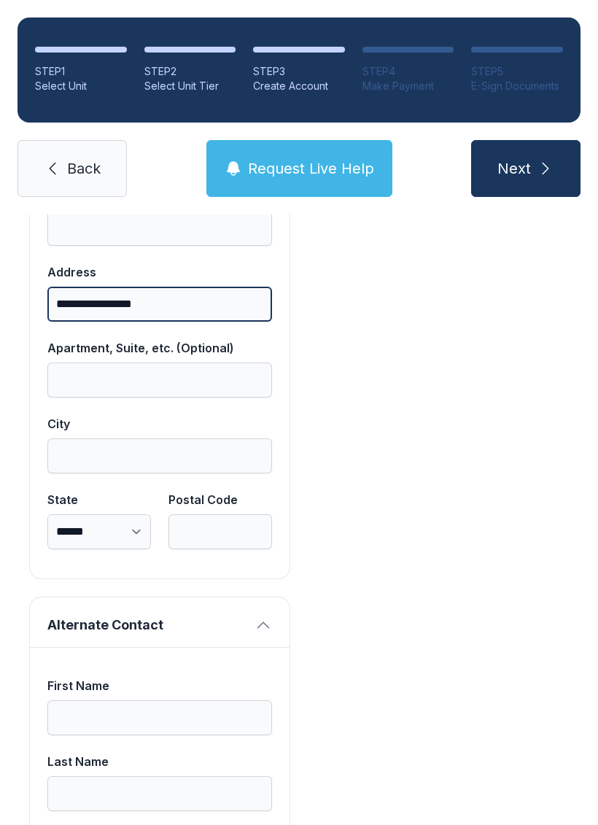
scroll to position [1131, 0]
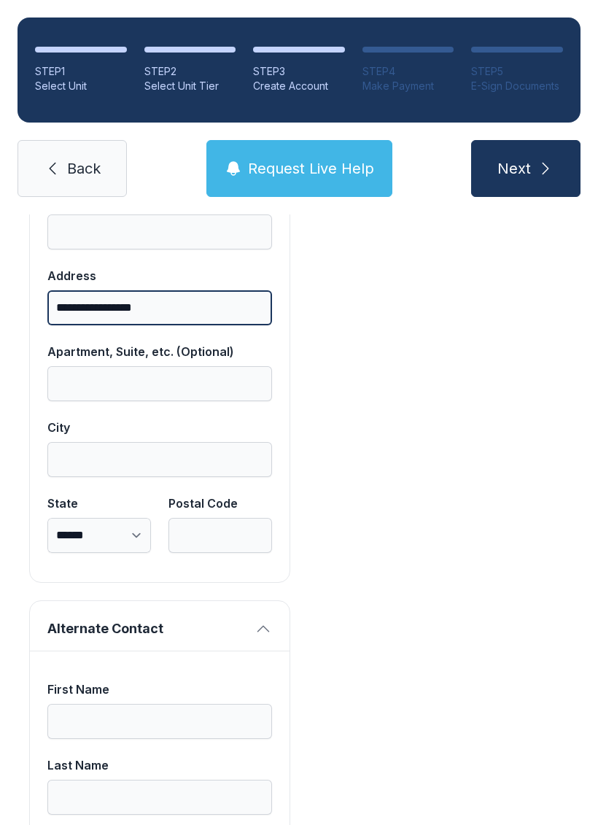
type input "**********"
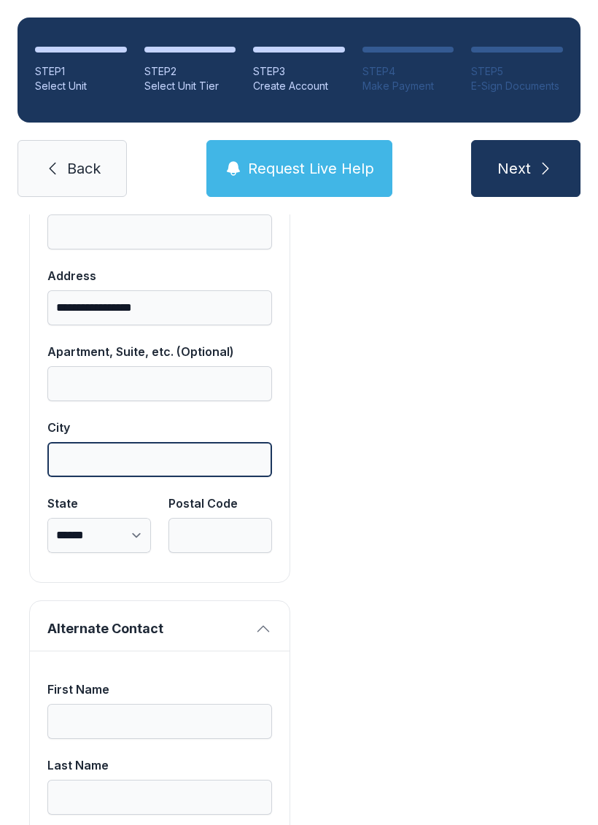
click at [198, 449] on input "City" at bounding box center [159, 459] width 225 height 35
type input "******"
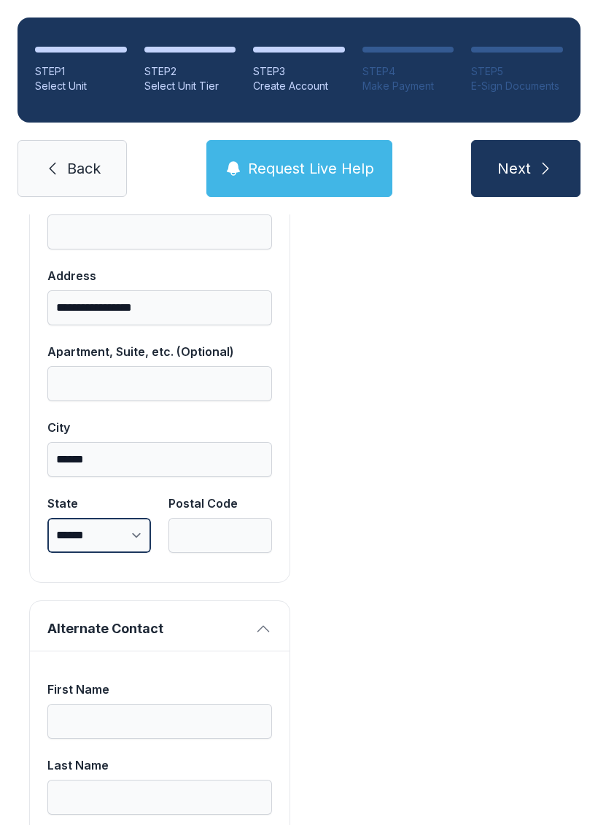
click at [131, 529] on select "**********" at bounding box center [99, 535] width 104 height 35
select select "**"
click at [214, 531] on input "Postal Code" at bounding box center [220, 535] width 104 height 35
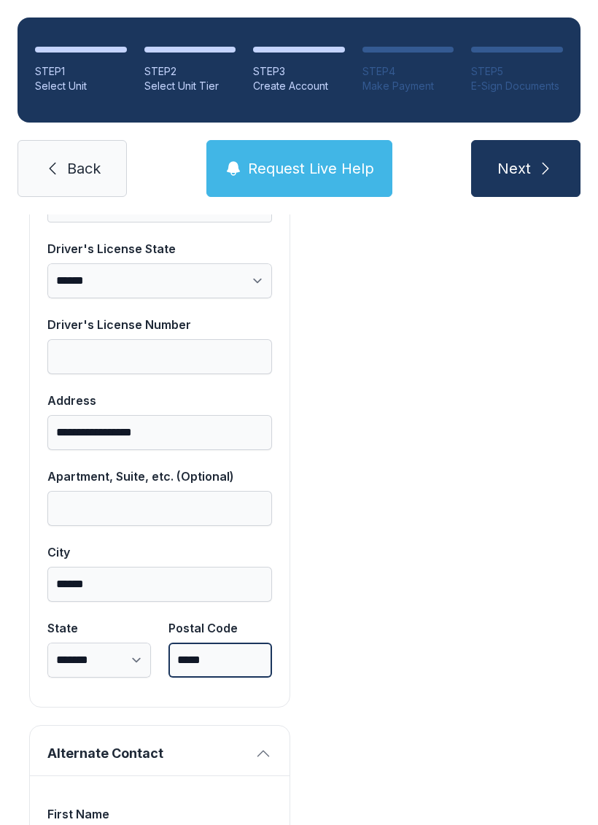
scroll to position [993, 0]
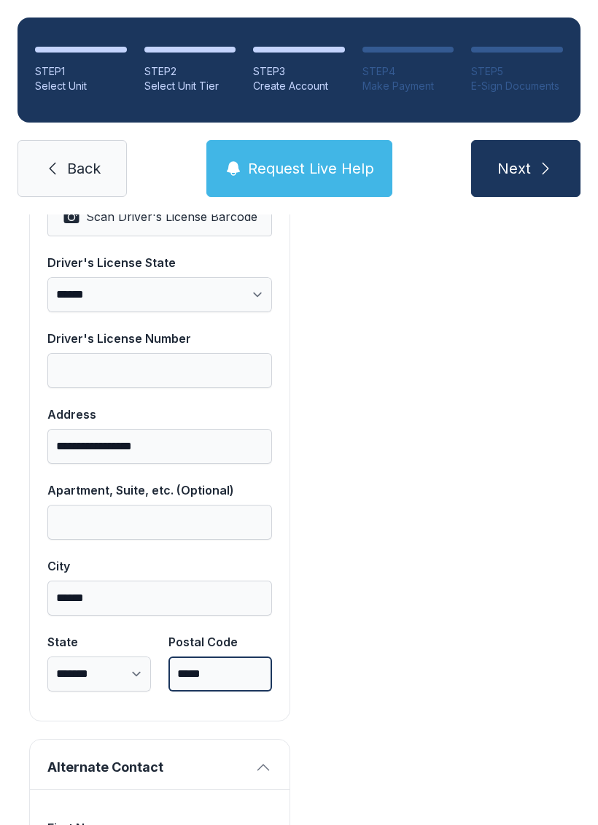
type input "*****"
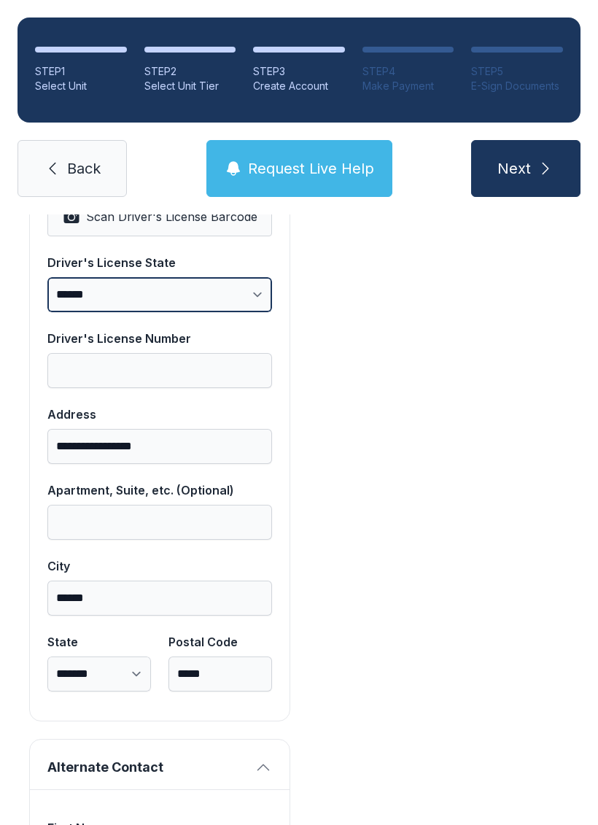
click at [198, 289] on select "**********" at bounding box center [159, 294] width 225 height 35
click at [357, 171] on span "Request Live Help" at bounding box center [311, 168] width 126 height 20
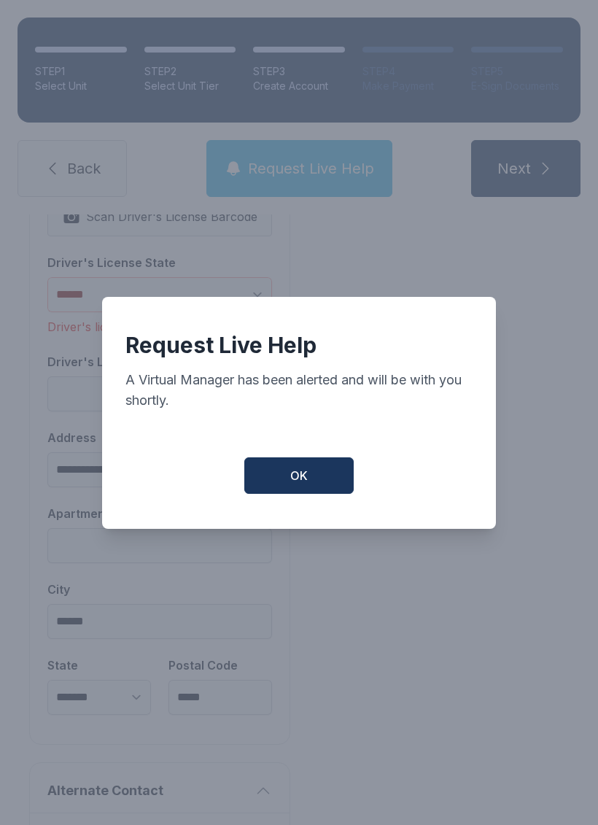
click at [460, 264] on div "Request Live Help A Virtual Manager has been alerted and will be with you short…" at bounding box center [299, 412] width 598 height 825
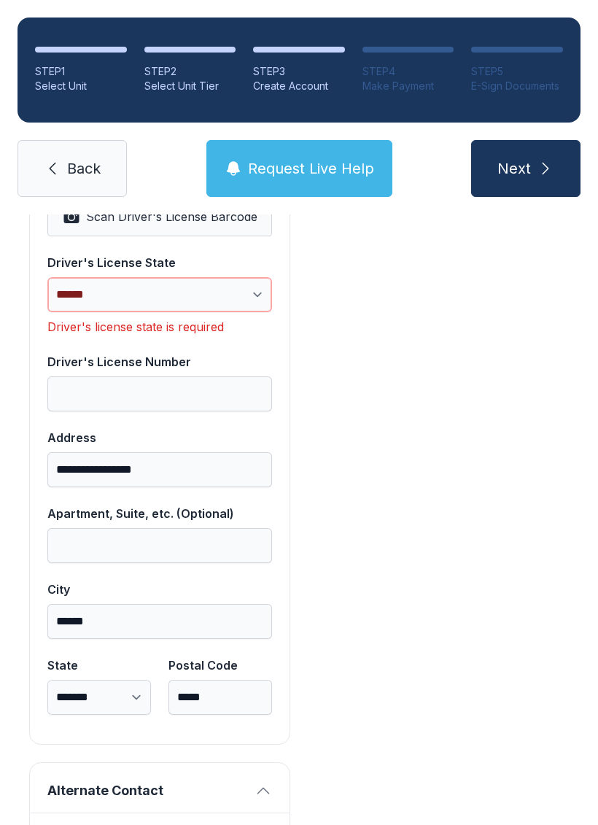
click at [182, 283] on select "**********" at bounding box center [159, 294] width 225 height 35
select select "**"
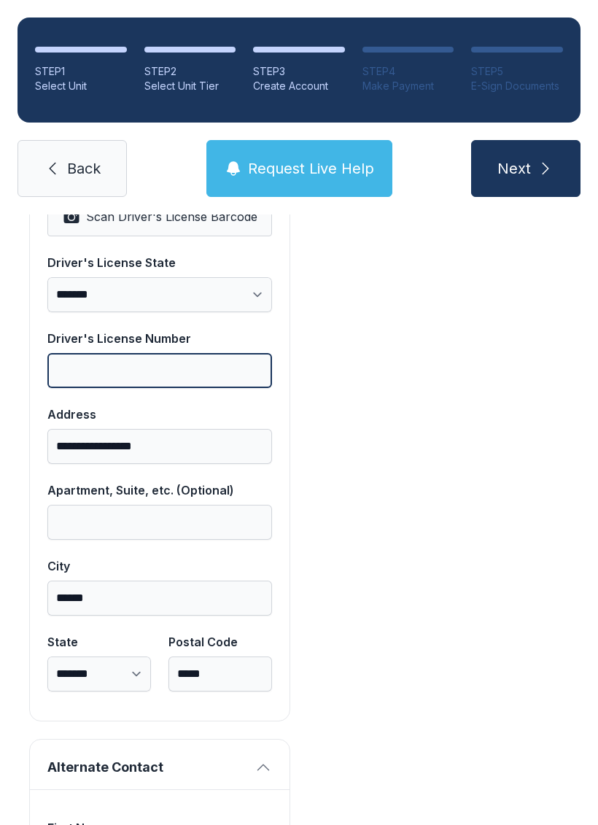
click at [163, 364] on input "Driver's License Number" at bounding box center [159, 370] width 225 height 35
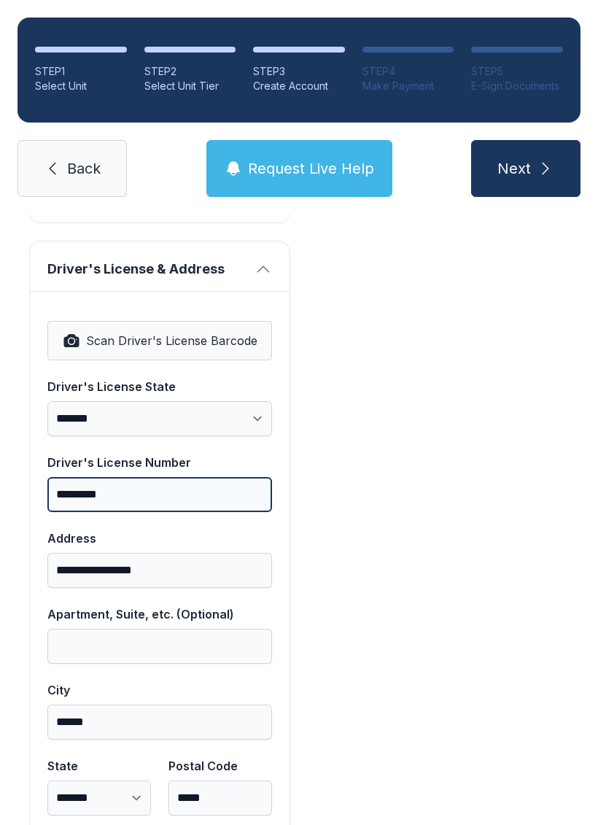
scroll to position [873, 0]
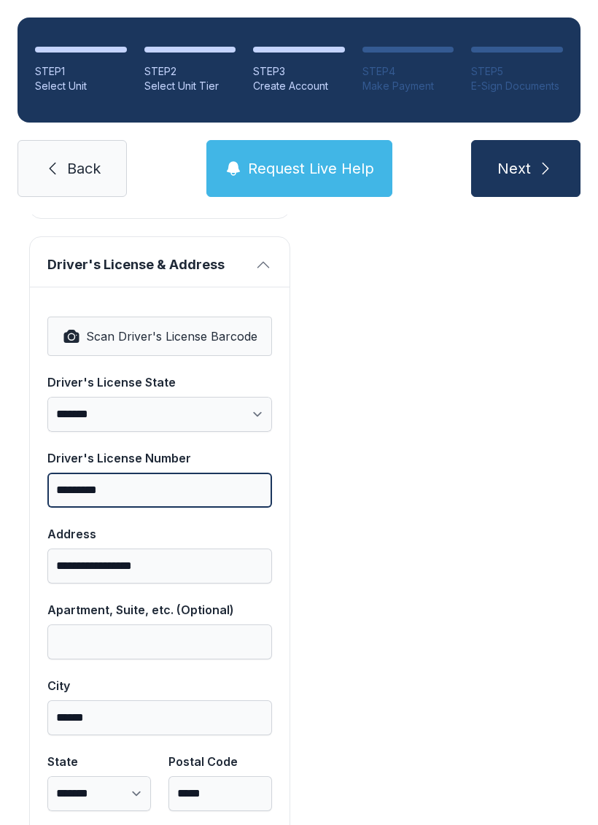
type input "*********"
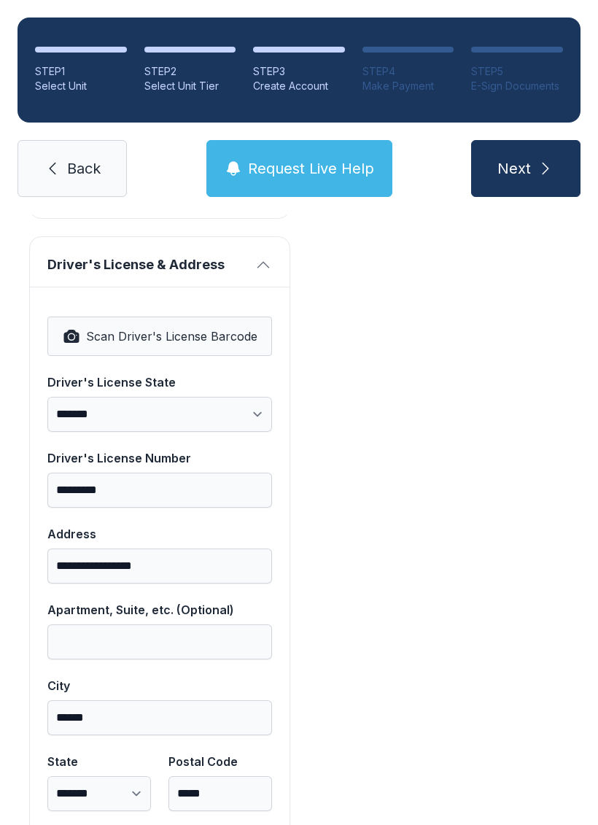
click at [235, 335] on span "Scan Driver's License Barcode" at bounding box center [171, 336] width 171 height 18
type input "**********"
type input "******"
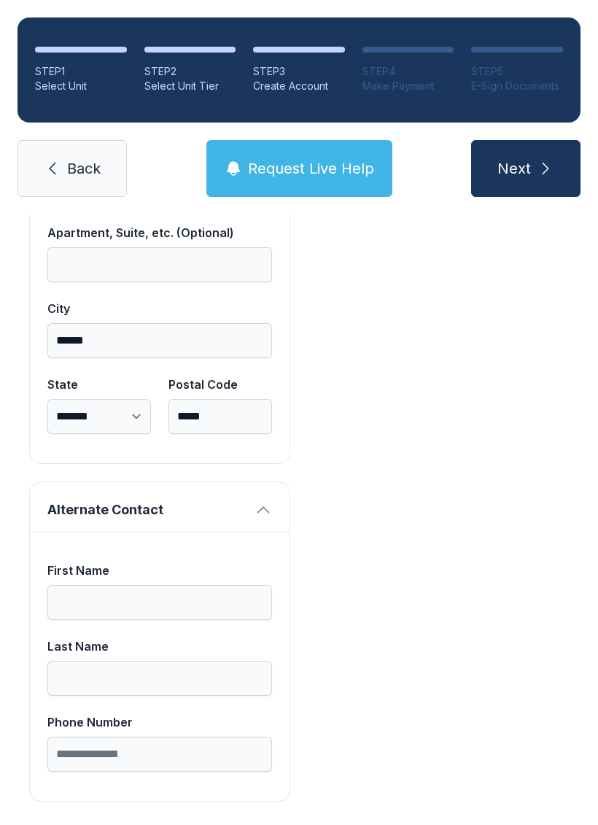
scroll to position [1249, 0]
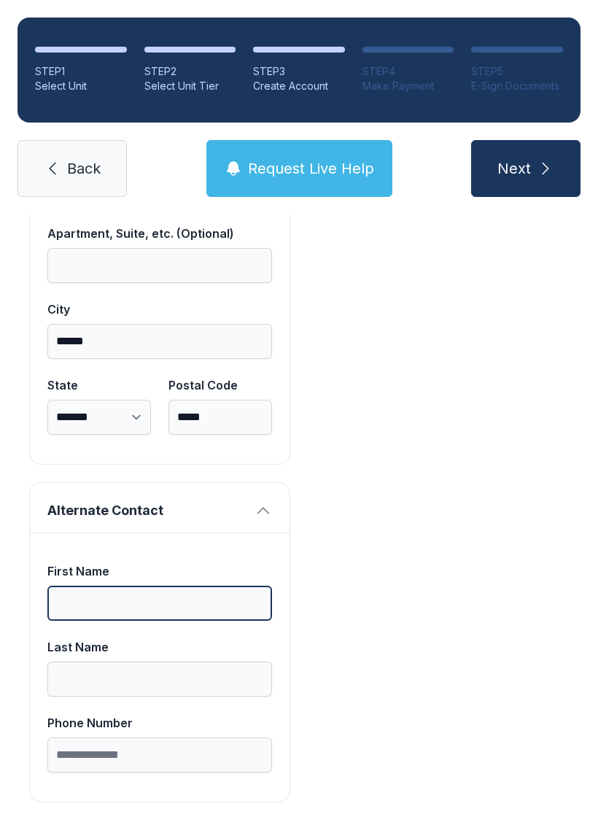
click at [174, 591] on input "First Name" at bounding box center [159, 603] width 225 height 35
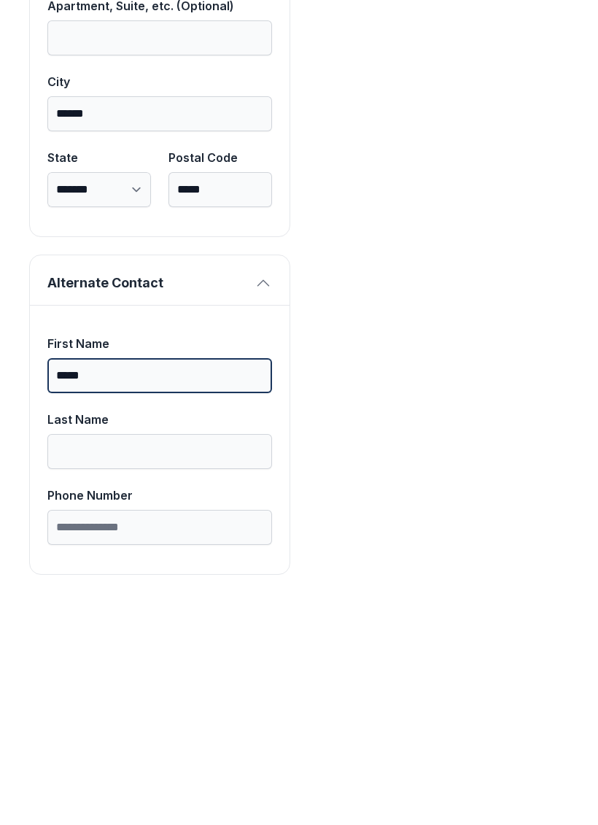
type input "*****"
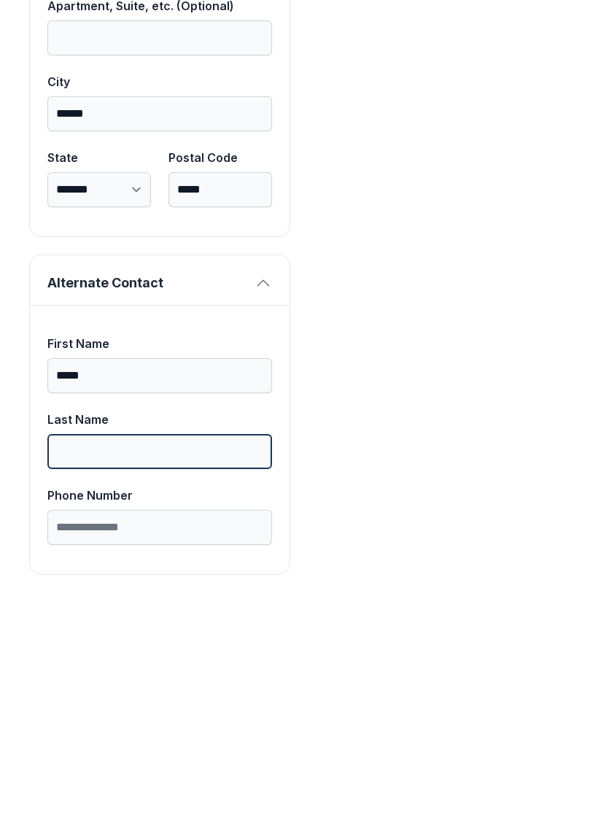
click at [160, 661] on input "Last Name" at bounding box center [159, 678] width 225 height 35
type input "*******"
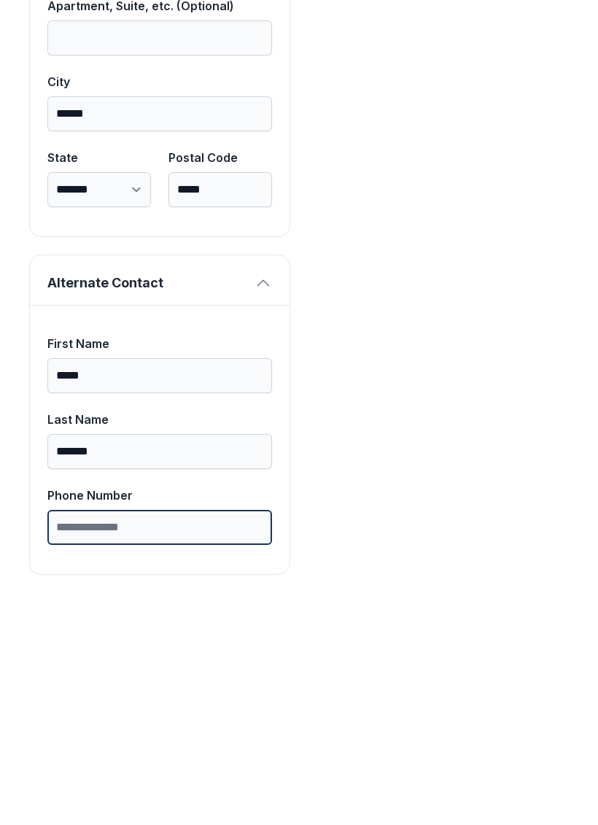
click at [174, 737] on input "Phone Number" at bounding box center [159, 754] width 225 height 35
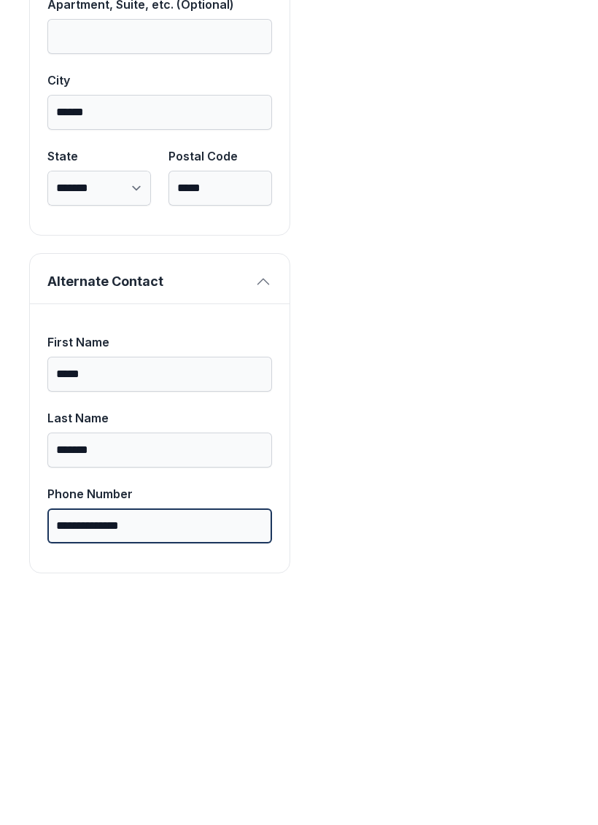
scroll to position [1249, 0]
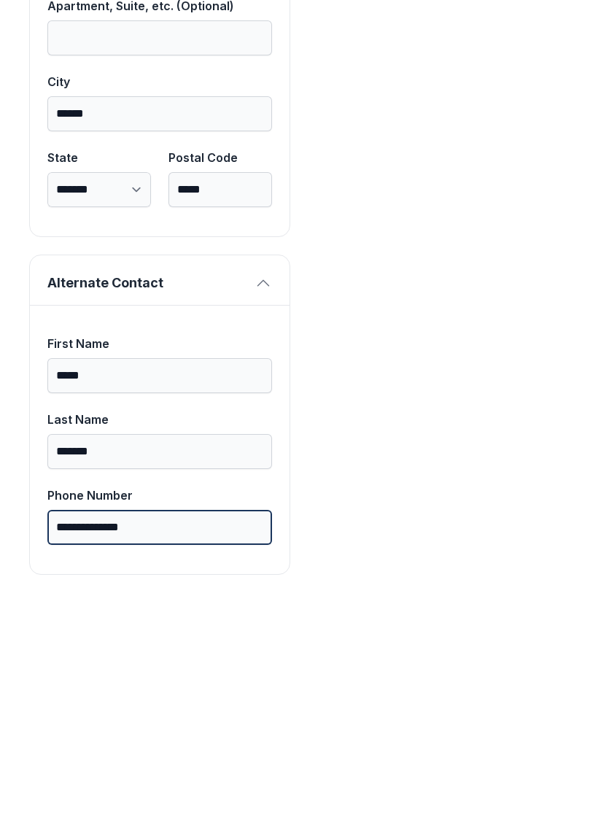
type input "**********"
click at [525, 140] on button "Next" at bounding box center [525, 168] width 109 height 57
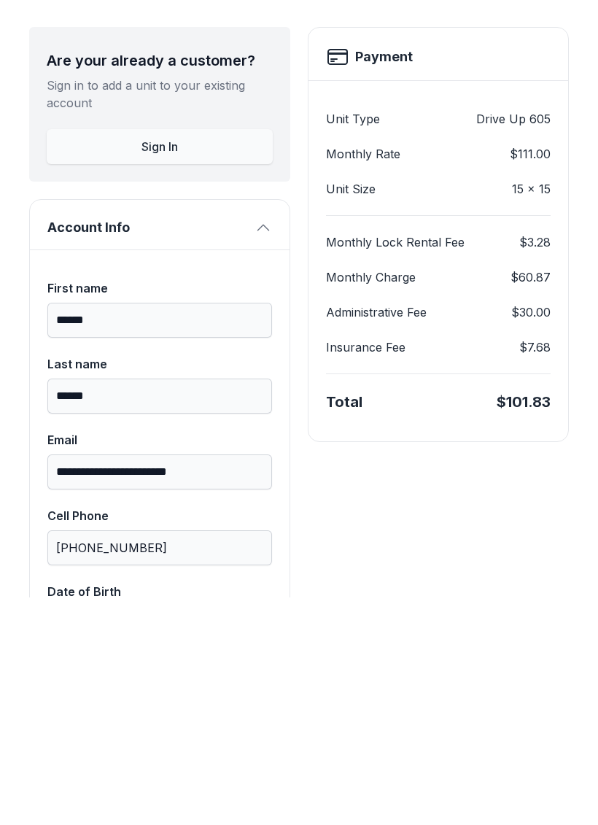
scroll to position [-41, 0]
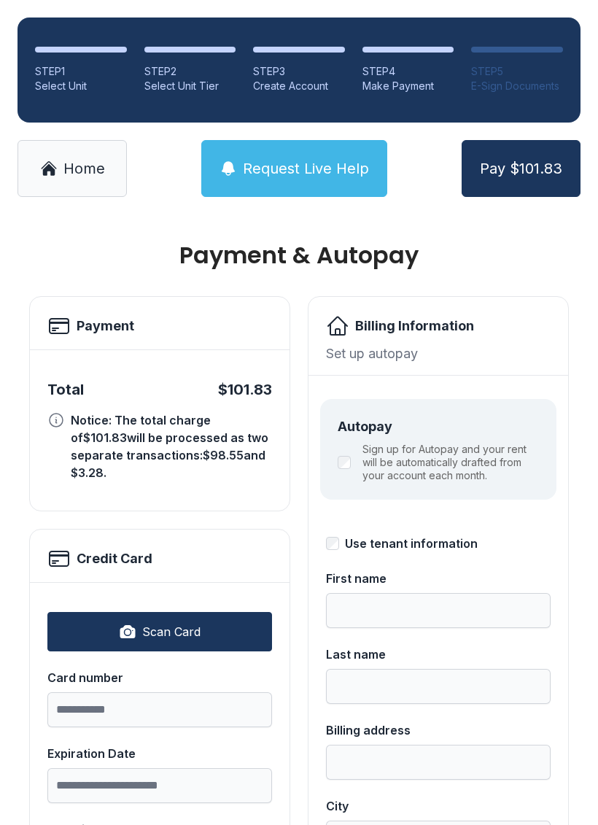
click at [550, 161] on span "Pay $101.83" at bounding box center [521, 168] width 82 height 20
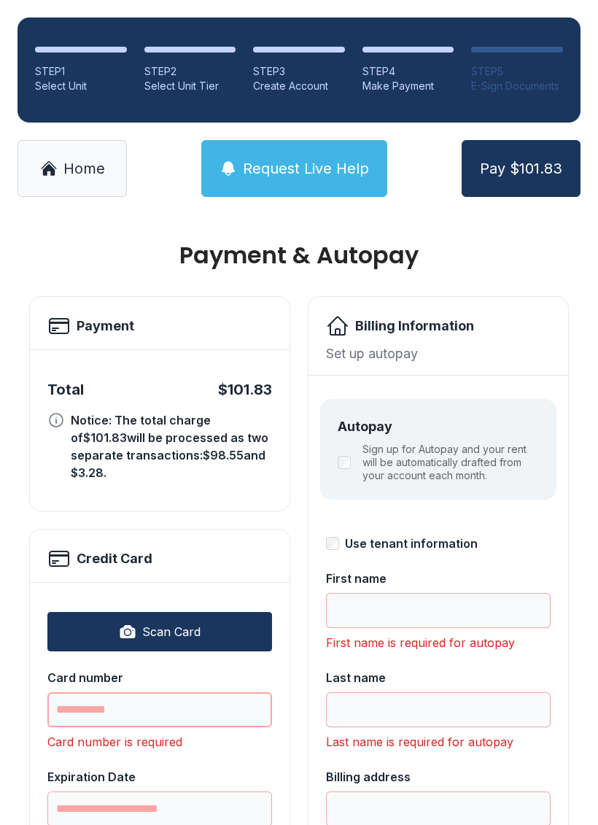
scroll to position [36, 0]
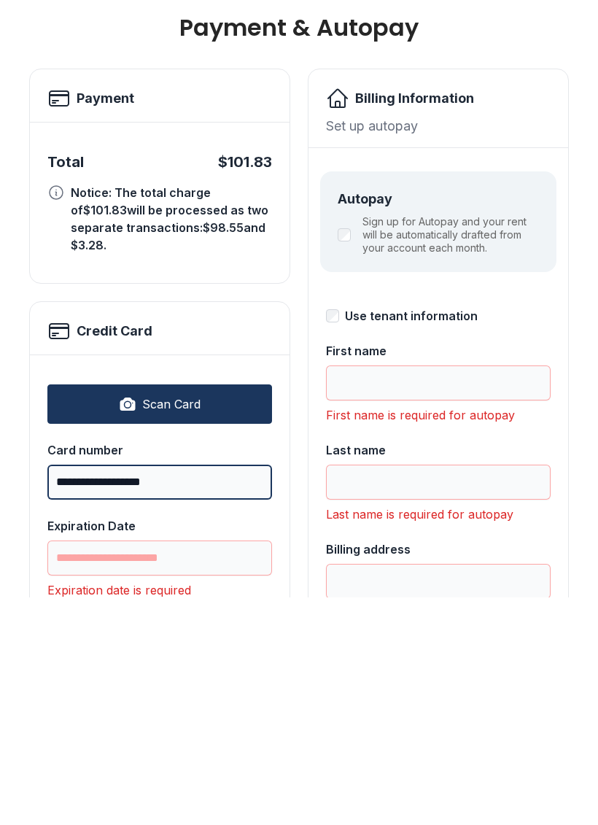
type input "**********"
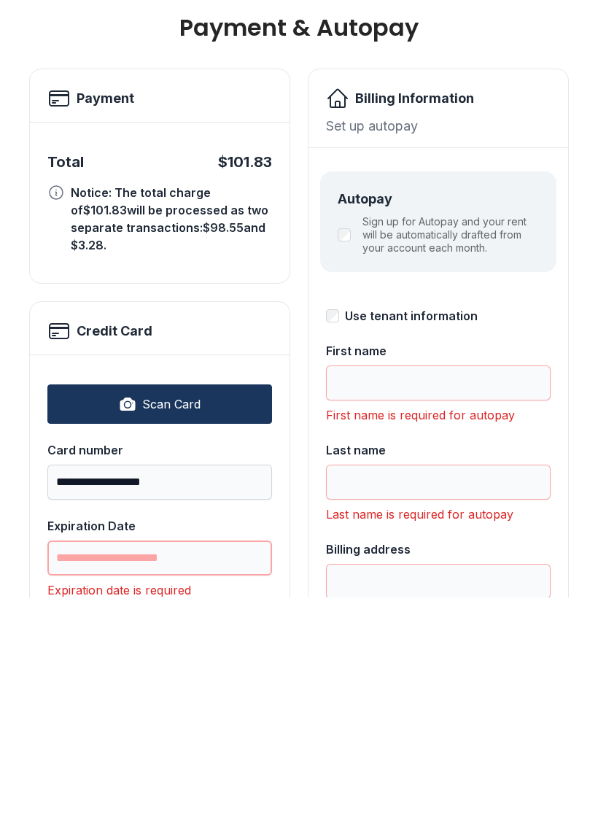
click at [163, 768] on input "Expiration Date" at bounding box center [159, 785] width 225 height 35
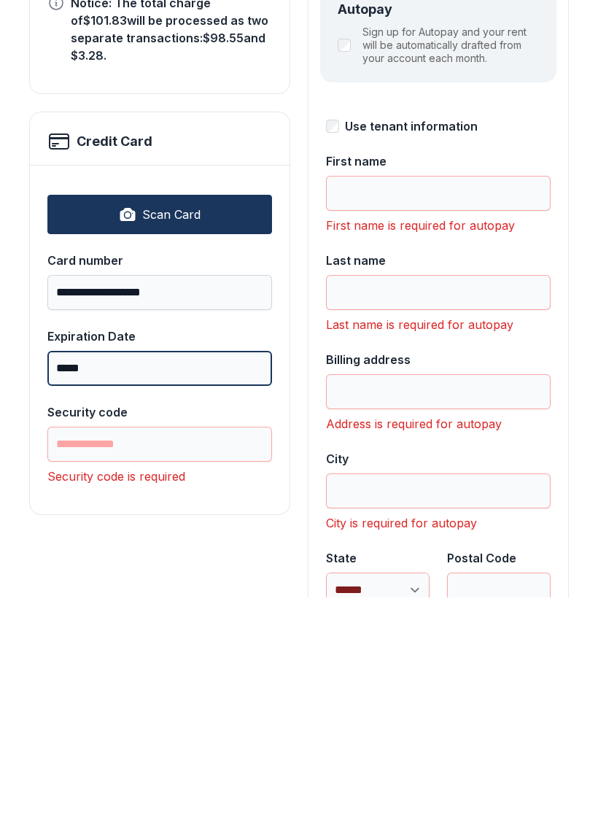
scroll to position [191, 0]
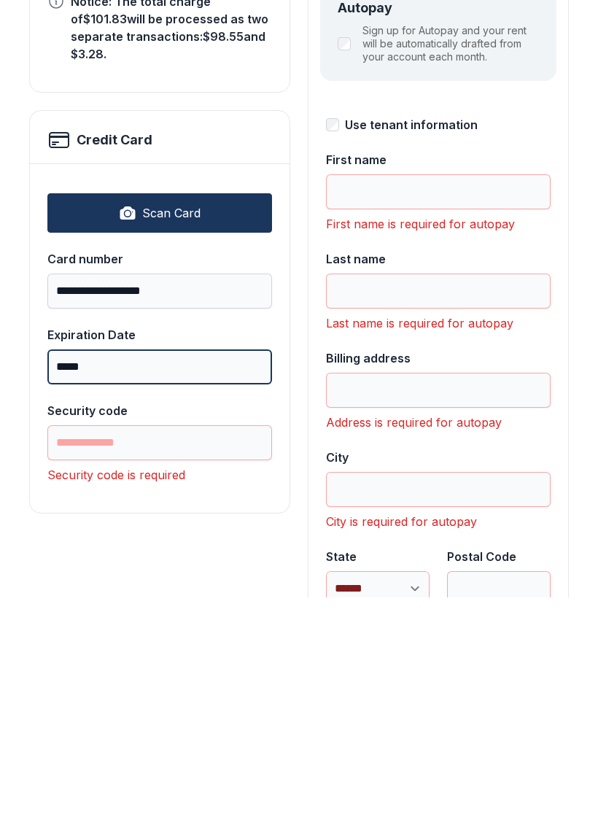
type input "*****"
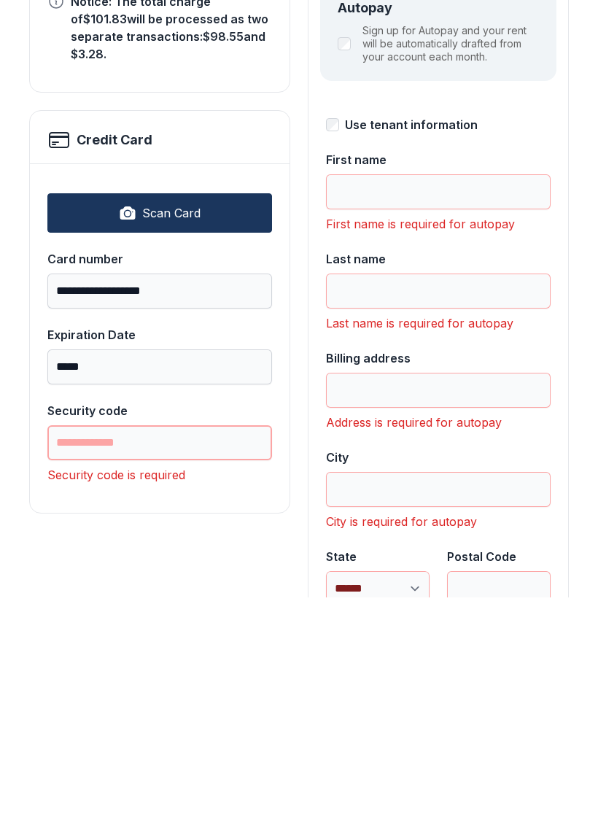
click at [185, 653] on input "Security code" at bounding box center [159, 670] width 225 height 35
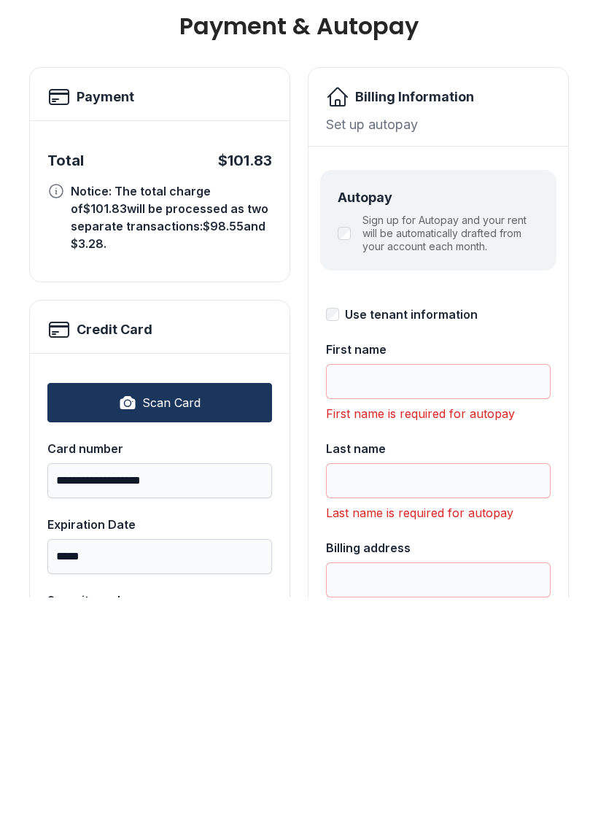
scroll to position [4, 0]
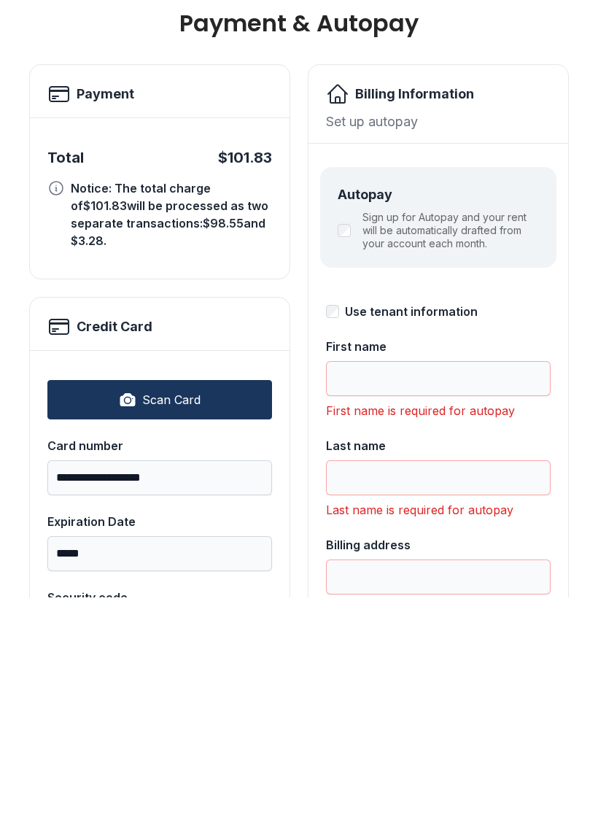
type input "***"
click at [443, 589] on input "First name" at bounding box center [438, 606] width 225 height 35
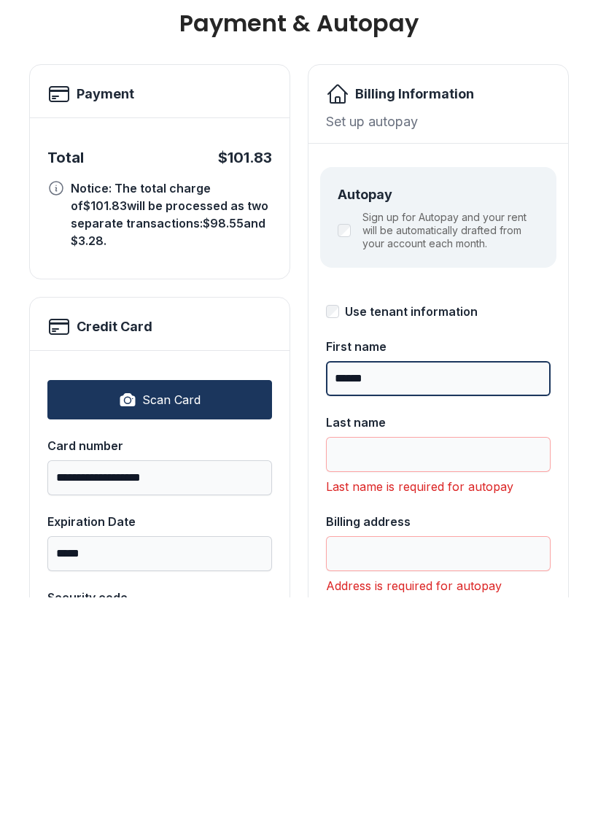
type input "******"
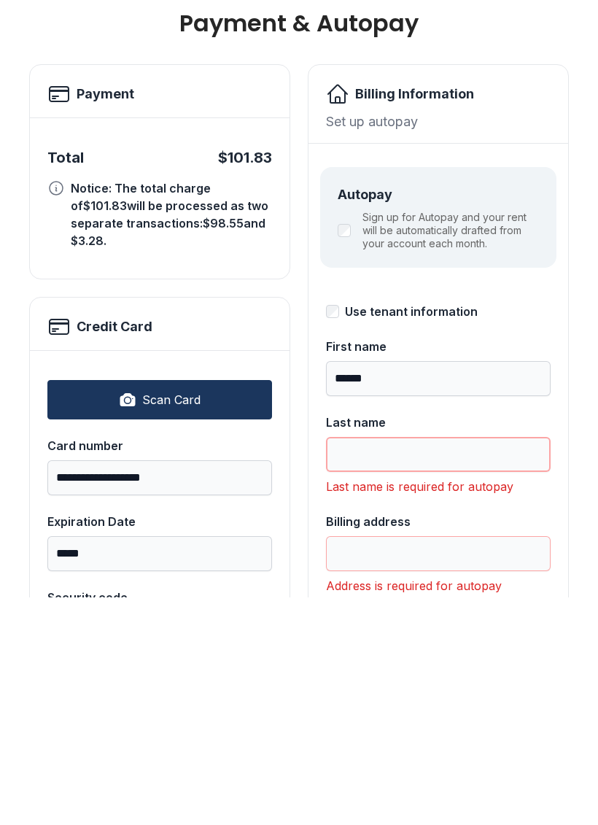
click at [484, 664] on input "Last name" at bounding box center [438, 681] width 225 height 35
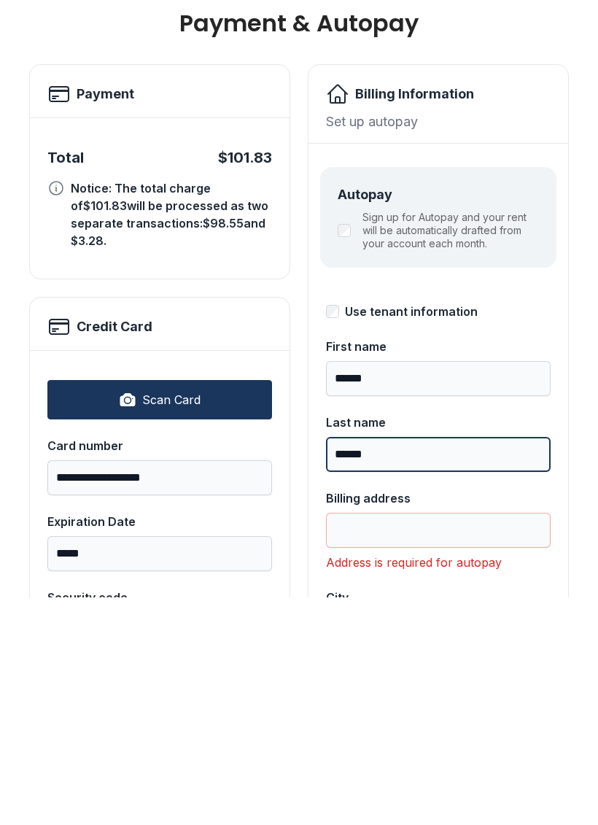
type input "******"
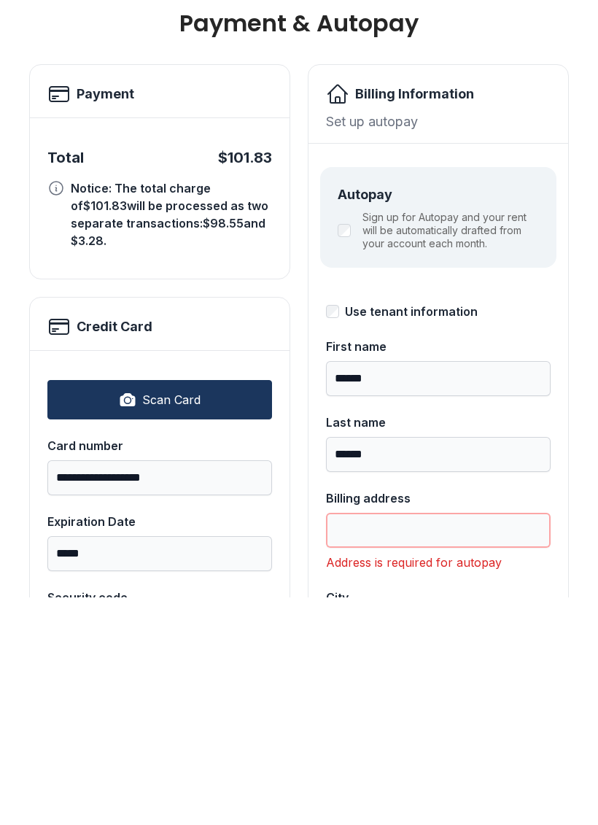
click at [475, 740] on input "Billing address" at bounding box center [438, 757] width 225 height 35
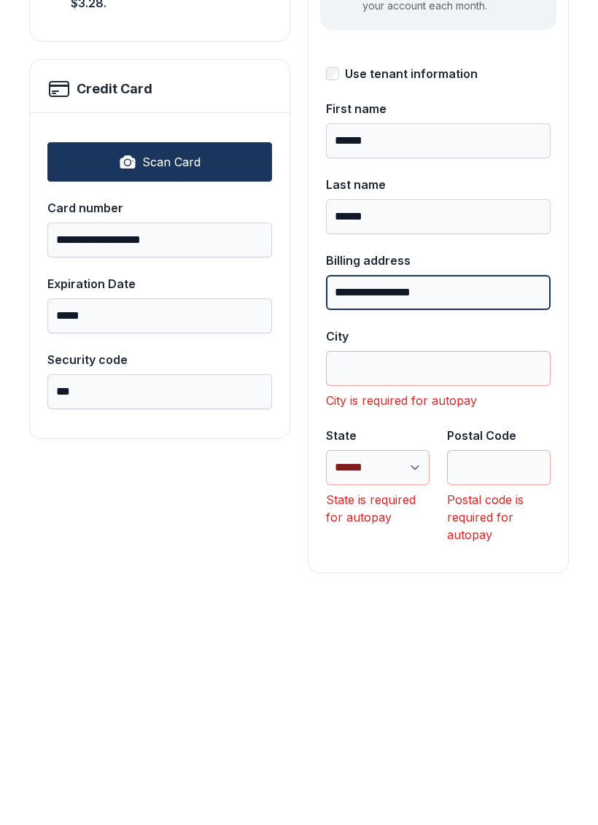
scroll to position [241, 0]
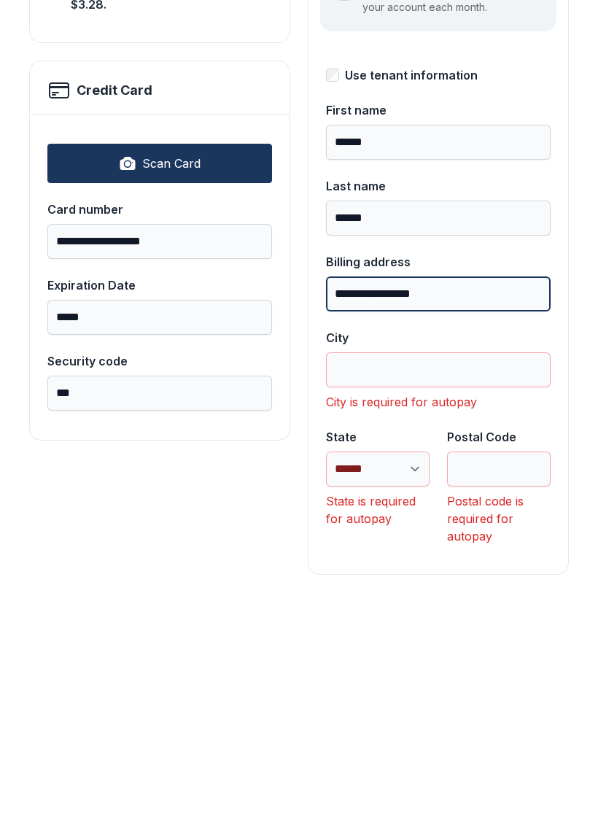
type input "**********"
click at [479, 580] on input "City" at bounding box center [438, 597] width 225 height 35
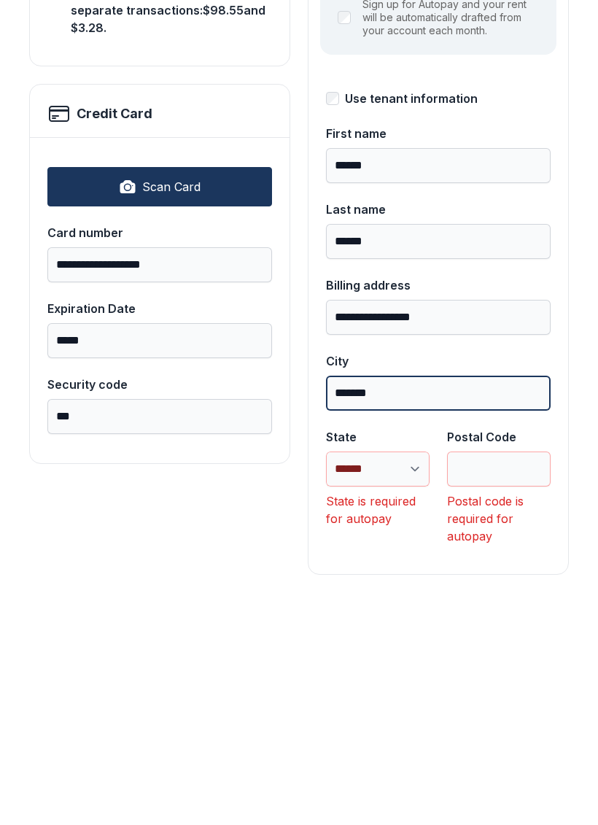
type input "******"
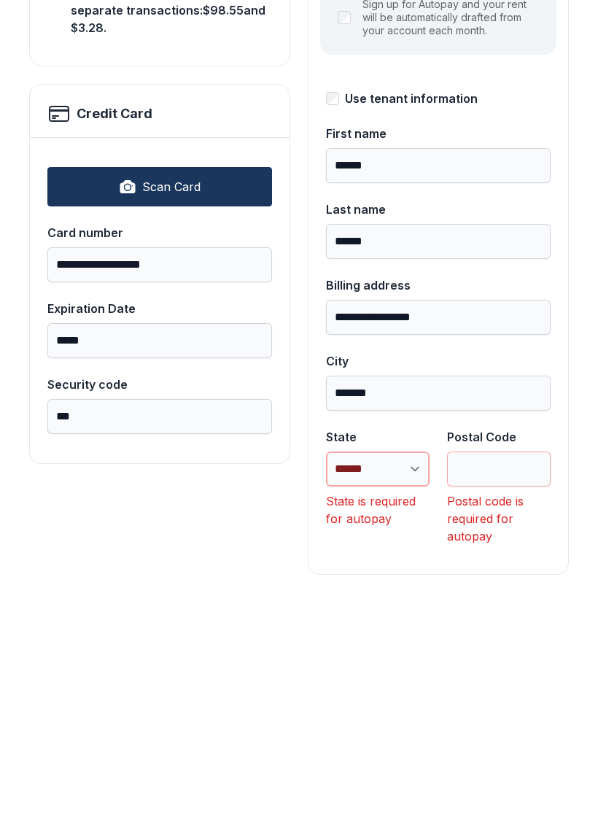
click at [393, 679] on select "**********" at bounding box center [378, 696] width 104 height 35
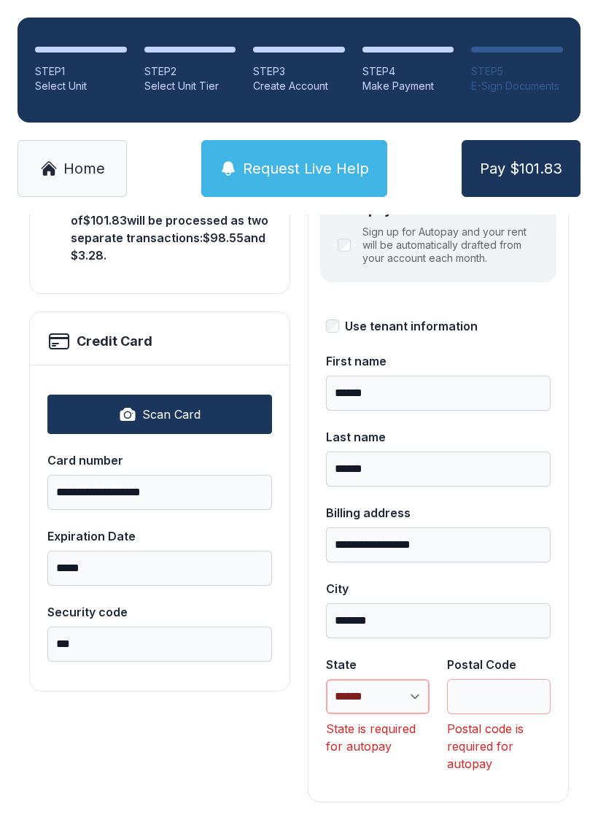
select select "**"
click at [522, 679] on input "Postal Code" at bounding box center [499, 696] width 104 height 35
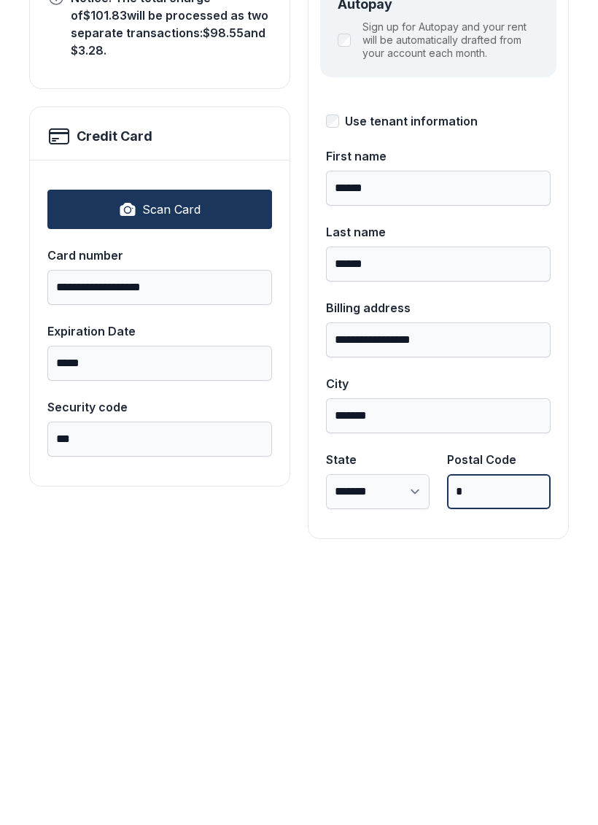
scroll to position [159, 0]
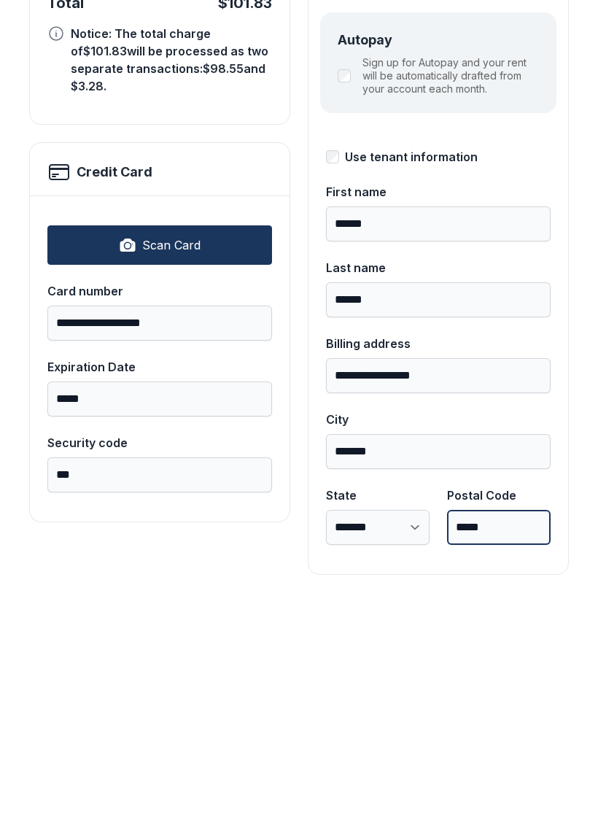
type input "*****"
click at [521, 140] on button "Pay $101.83" at bounding box center [521, 168] width 119 height 57
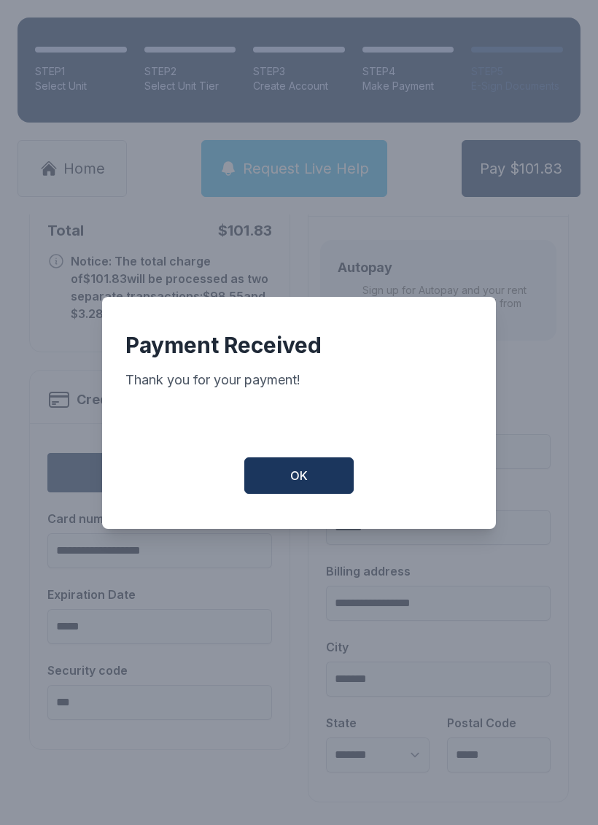
click at [279, 472] on button "OK" at bounding box center [298, 475] width 109 height 36
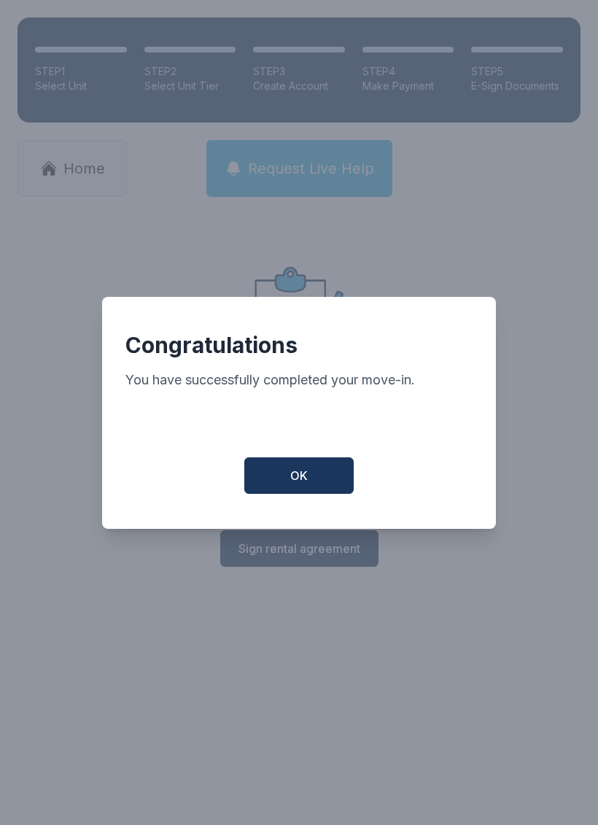
click at [305, 466] on button "OK" at bounding box center [298, 475] width 109 height 36
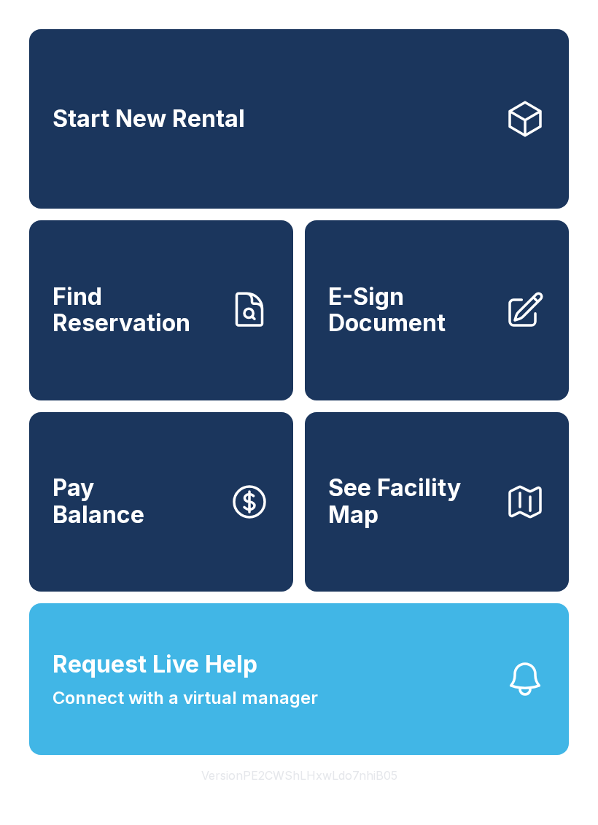
click at [346, 713] on button "Request Live Help Connect with a virtual manager" at bounding box center [299, 679] width 540 height 152
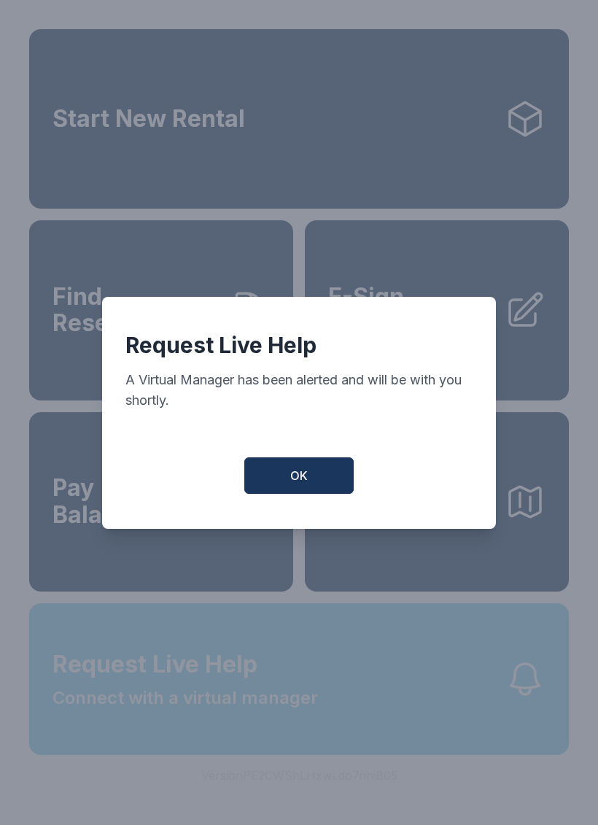
click at [295, 474] on button "OK" at bounding box center [298, 475] width 109 height 36
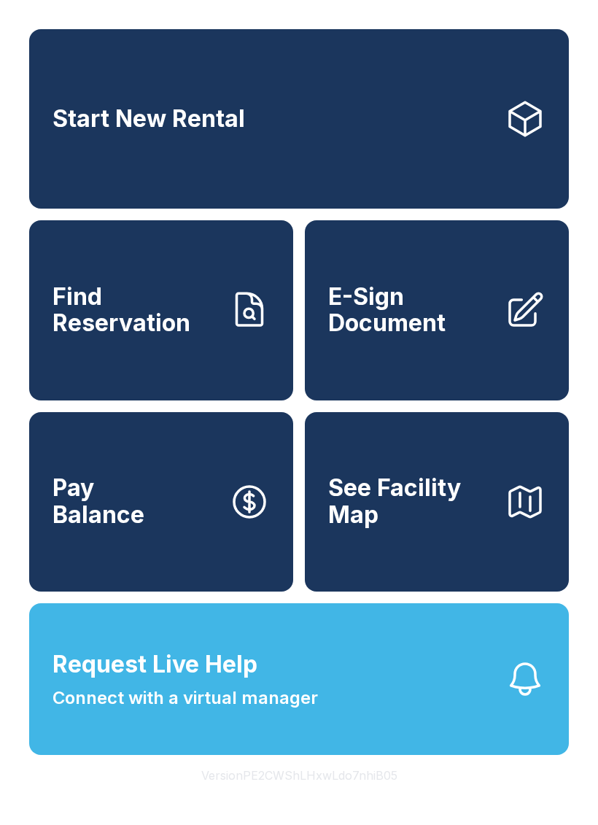
click at [144, 327] on span "Find Reservation" at bounding box center [135, 310] width 165 height 53
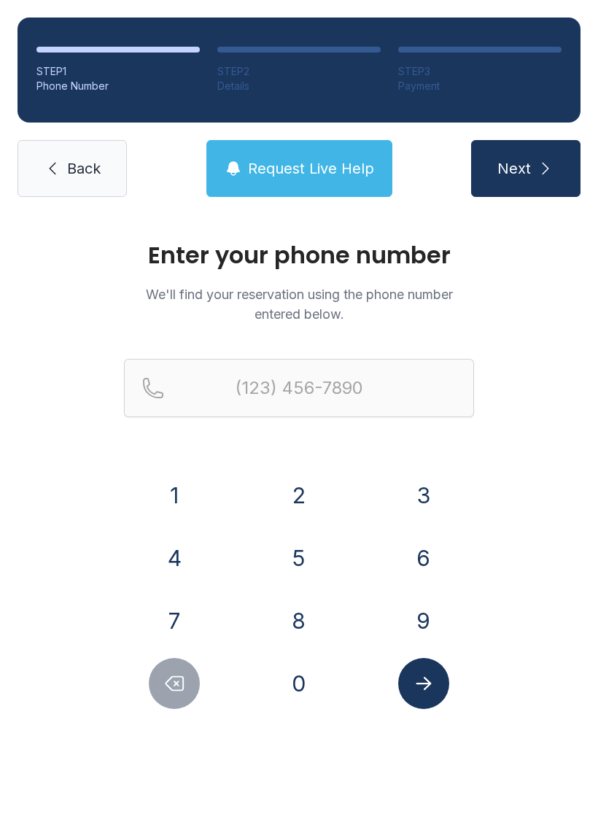
click at [294, 616] on button "8" at bounding box center [298, 620] width 51 height 51
click at [143, 548] on div "4" at bounding box center [174, 557] width 101 height 51
click at [419, 487] on button "3" at bounding box center [423, 495] width 51 height 51
click at [171, 680] on icon "Delete number" at bounding box center [174, 683] width 22 height 22
click at [171, 535] on button "4" at bounding box center [174, 557] width 51 height 51
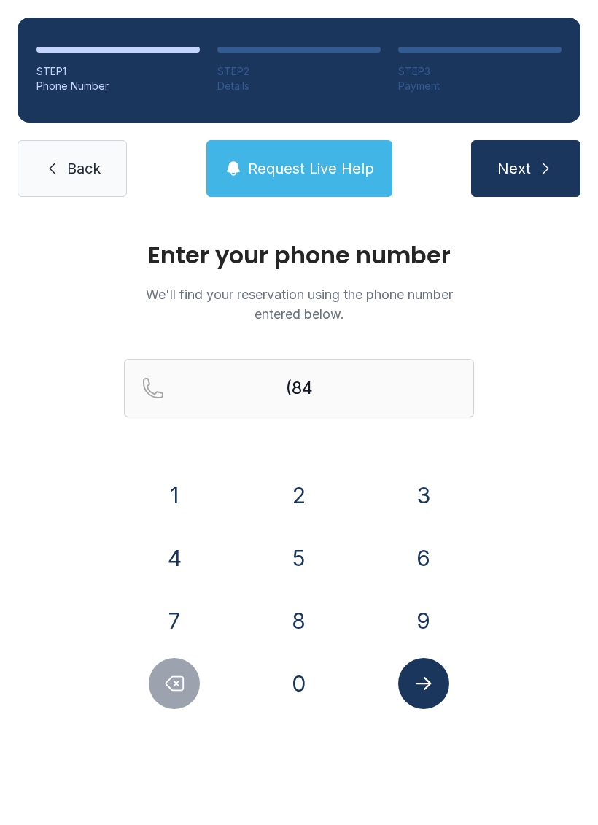
click at [420, 482] on button "3" at bounding box center [423, 495] width 51 height 51
click at [411, 555] on button "6" at bounding box center [423, 557] width 51 height 51
click at [168, 560] on button "4" at bounding box center [174, 557] width 51 height 51
click at [292, 685] on button "0" at bounding box center [298, 683] width 51 height 51
click at [406, 559] on button "6" at bounding box center [423, 557] width 51 height 51
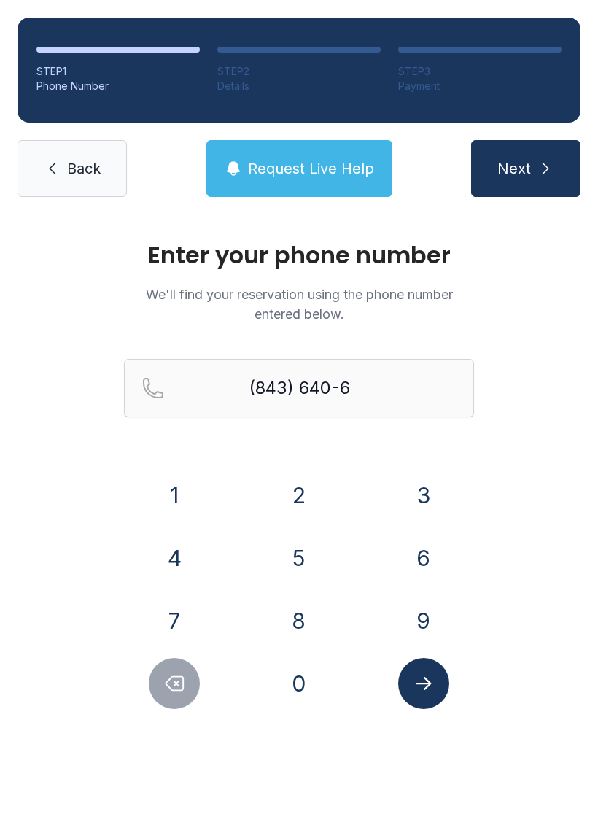
click at [167, 611] on button "7" at bounding box center [174, 620] width 51 height 51
click at [285, 475] on button "2" at bounding box center [298, 495] width 51 height 51
click at [409, 545] on button "6" at bounding box center [423, 557] width 51 height 51
type input "[PHONE_NUMBER]"
click at [428, 704] on button "Submit lookup form" at bounding box center [423, 683] width 51 height 51
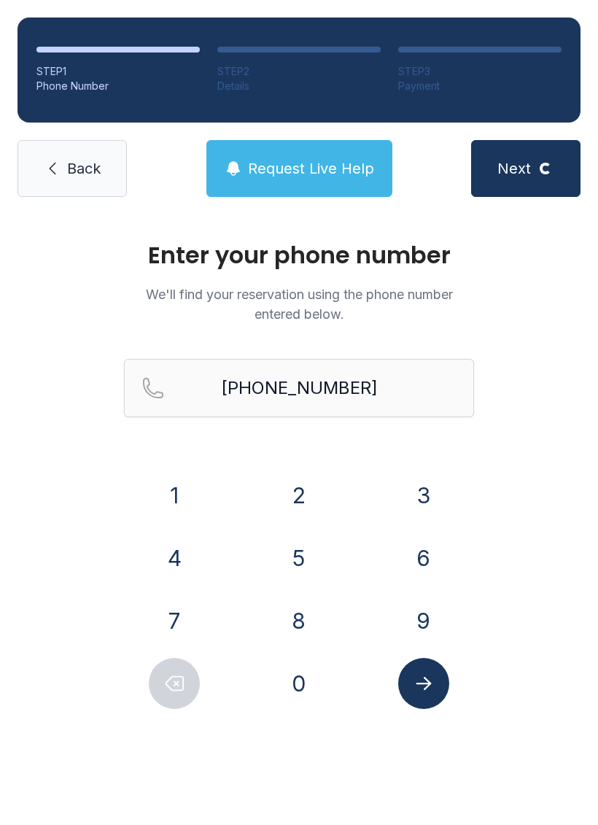
click at [416, 681] on icon "Submit lookup form" at bounding box center [424, 683] width 22 height 22
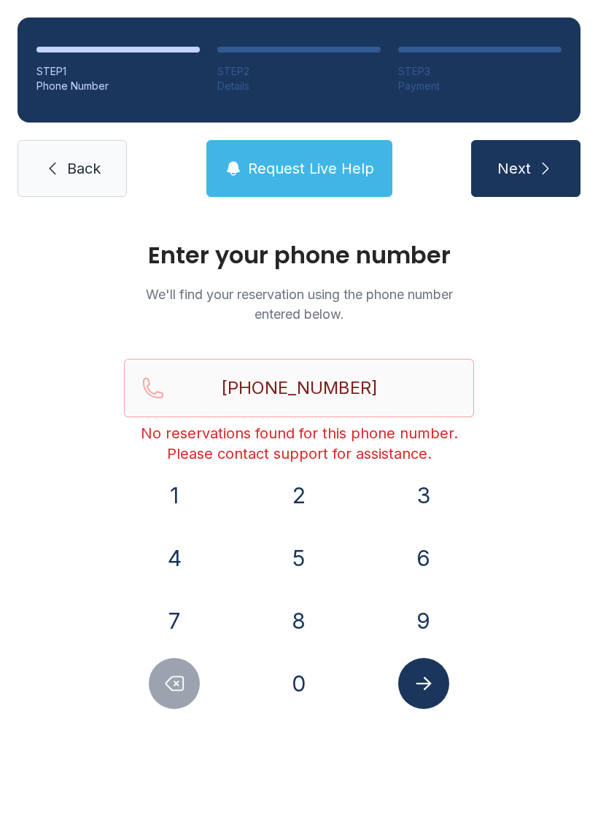
click at [64, 151] on link "Back" at bounding box center [72, 168] width 109 height 57
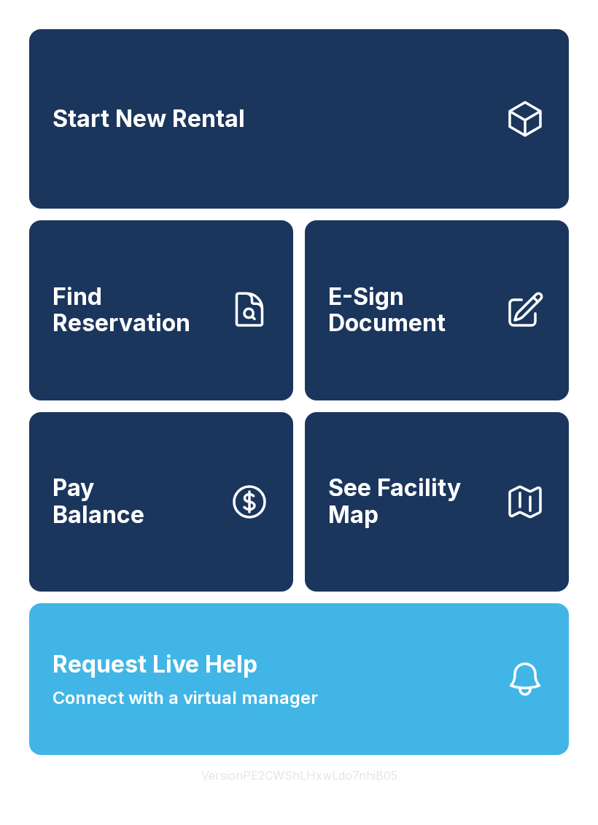
click at [215, 354] on link "Find Reservation" at bounding box center [161, 309] width 264 height 179
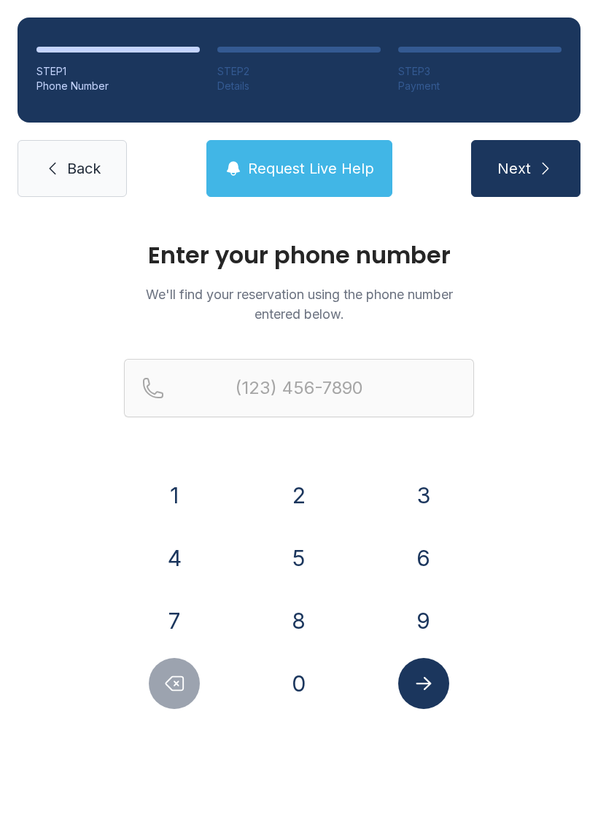
click at [300, 609] on button "8" at bounding box center [298, 620] width 51 height 51
click at [144, 549] on div "4" at bounding box center [174, 557] width 101 height 51
click at [182, 548] on button "4" at bounding box center [174, 557] width 51 height 51
click at [406, 484] on button "3" at bounding box center [423, 495] width 51 height 51
click at [422, 556] on button "6" at bounding box center [423, 557] width 51 height 51
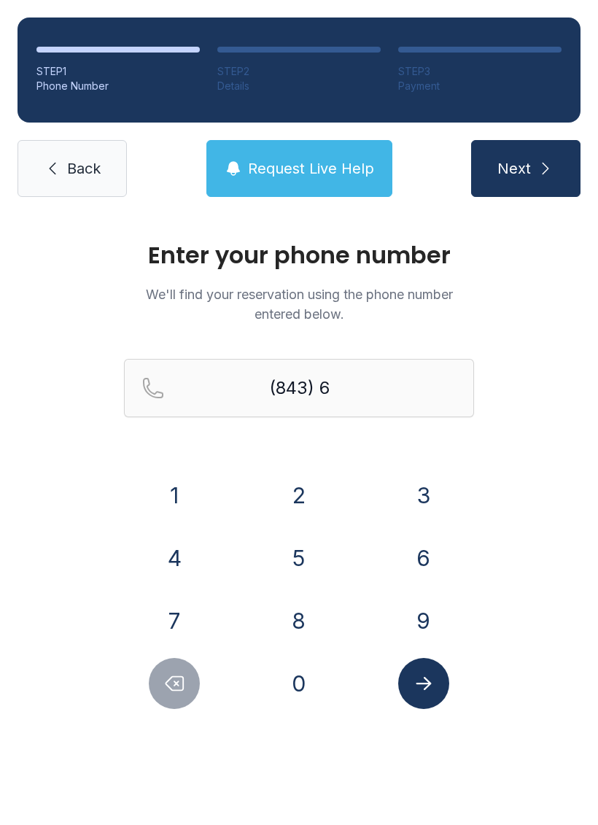
click at [167, 556] on button "4" at bounding box center [174, 557] width 51 height 51
click at [297, 668] on button "0" at bounding box center [298, 683] width 51 height 51
click at [421, 546] on button "6" at bounding box center [423, 557] width 51 height 51
click at [168, 610] on button "7" at bounding box center [174, 620] width 51 height 51
click at [299, 494] on button "2" at bounding box center [298, 495] width 51 height 51
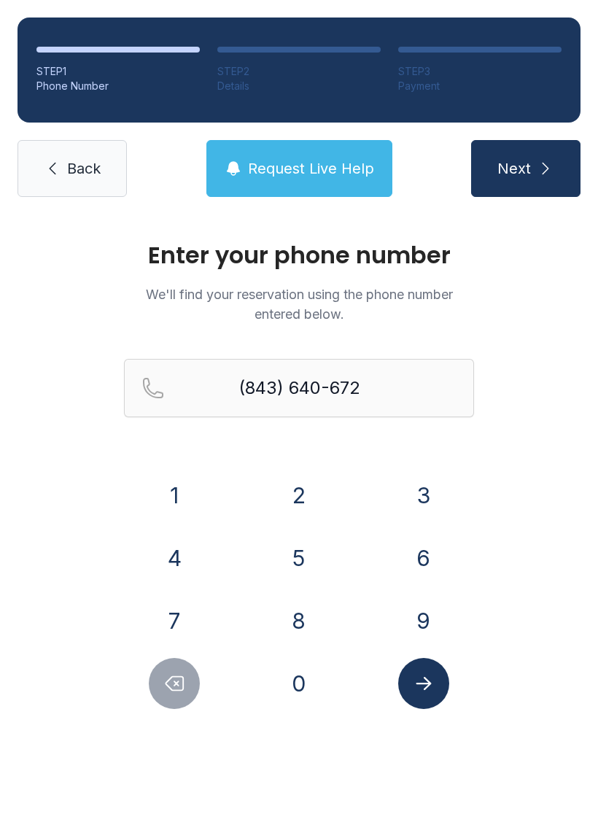
click at [414, 537] on button "6" at bounding box center [423, 557] width 51 height 51
click at [442, 667] on button "Submit lookup form" at bounding box center [423, 683] width 51 height 51
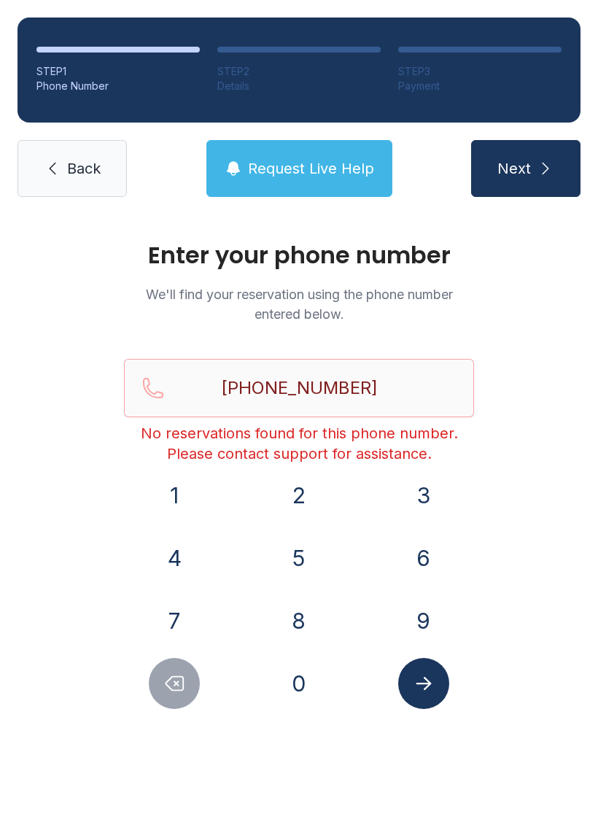
click at [176, 671] on button "Delete number" at bounding box center [174, 683] width 51 height 51
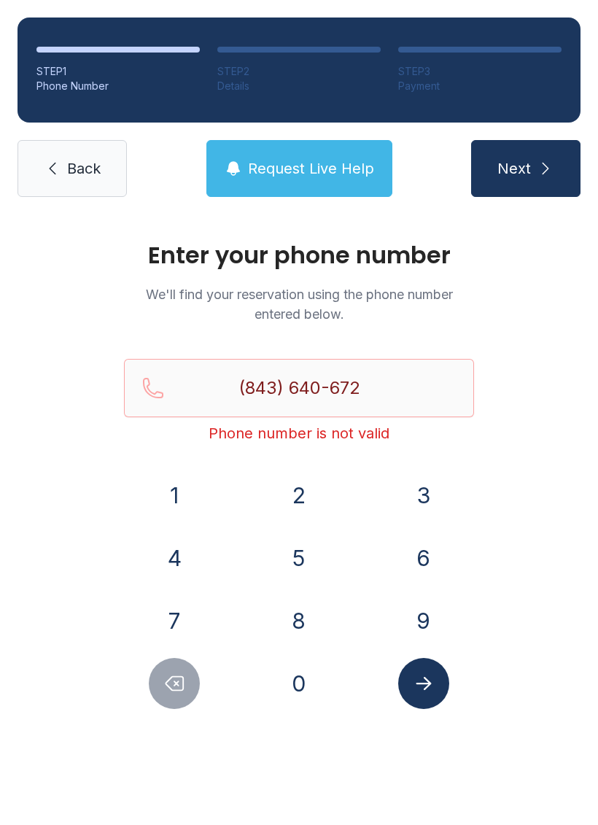
click at [166, 707] on button "Delete number" at bounding box center [174, 683] width 51 height 51
click at [142, 683] on div at bounding box center [174, 683] width 101 height 51
click at [117, 665] on div "Enter your phone number We'll find your reservation using the phone number ente…" at bounding box center [299, 490] width 598 height 553
click at [113, 645] on div "Enter your phone number We'll find your reservation using the phone number ente…" at bounding box center [299, 490] width 598 height 553
click at [146, 653] on div "1 2 3 4 5 6 7 8 9 0" at bounding box center [299, 589] width 350 height 239
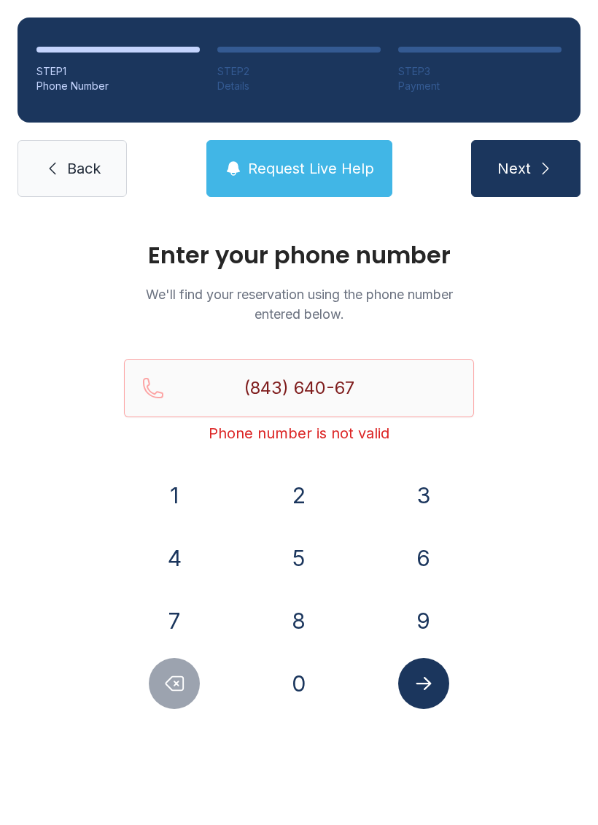
click at [158, 678] on button "Delete number" at bounding box center [174, 683] width 51 height 51
click at [182, 672] on icon "Delete number" at bounding box center [174, 683] width 22 height 22
click at [174, 667] on button "Delete number" at bounding box center [174, 683] width 51 height 51
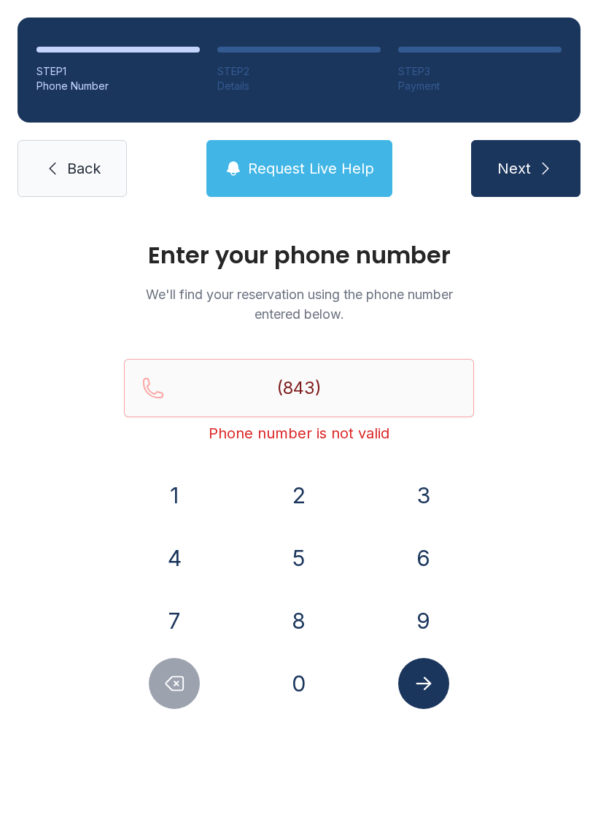
click at [174, 667] on button "Delete number" at bounding box center [174, 683] width 51 height 51
click at [168, 678] on icon "Delete number" at bounding box center [174, 683] width 22 height 22
type input "(8"
click at [168, 678] on icon "Delete number" at bounding box center [174, 683] width 22 height 22
click at [154, 675] on button "Delete number" at bounding box center [174, 683] width 51 height 51
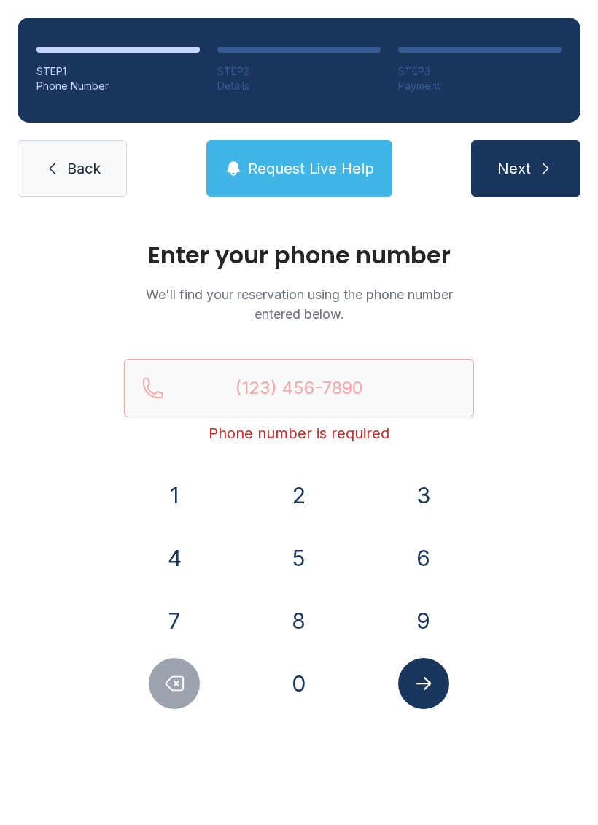
click at [113, 167] on link "Back" at bounding box center [72, 168] width 109 height 57
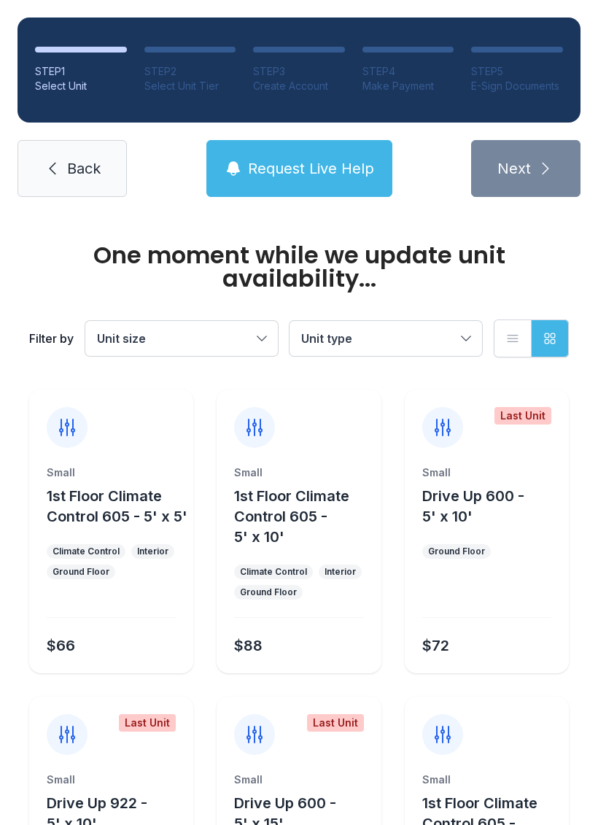
click at [48, 155] on link "Back" at bounding box center [72, 168] width 109 height 57
